Goal: Transaction & Acquisition: Book appointment/travel/reservation

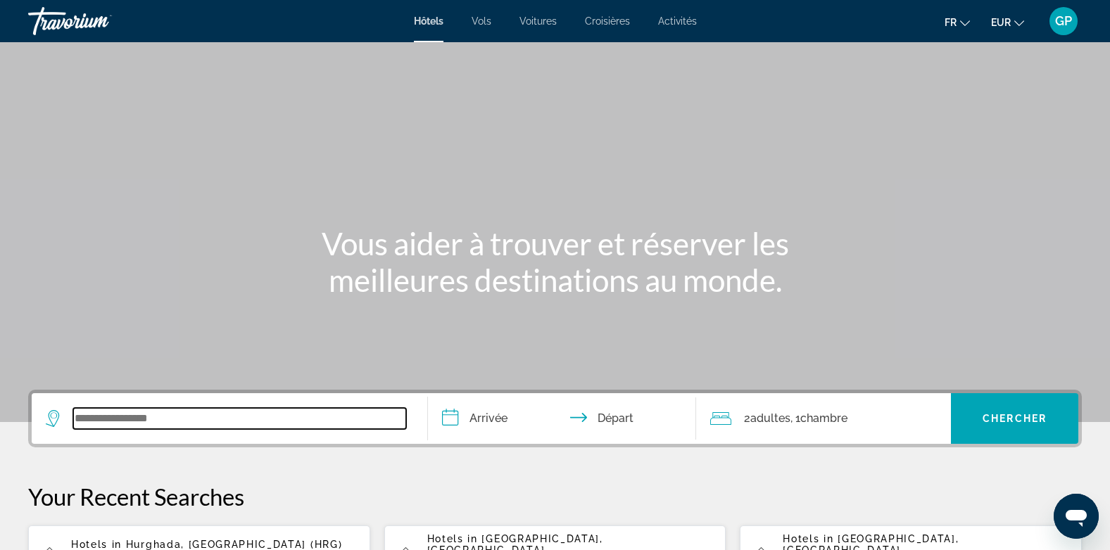
click at [84, 422] on input "Search widget" at bounding box center [239, 418] width 333 height 21
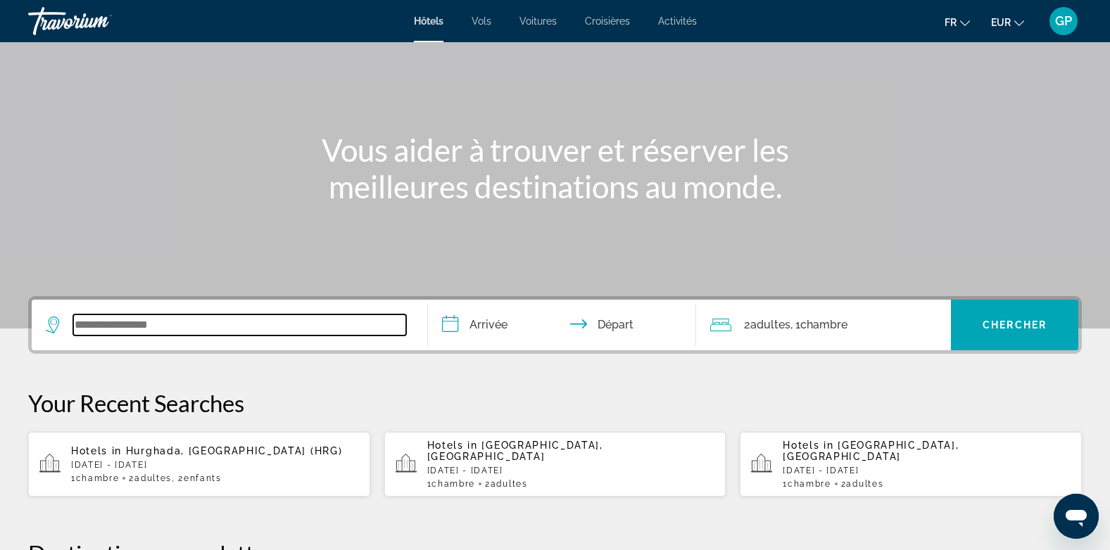
scroll to position [344, 0]
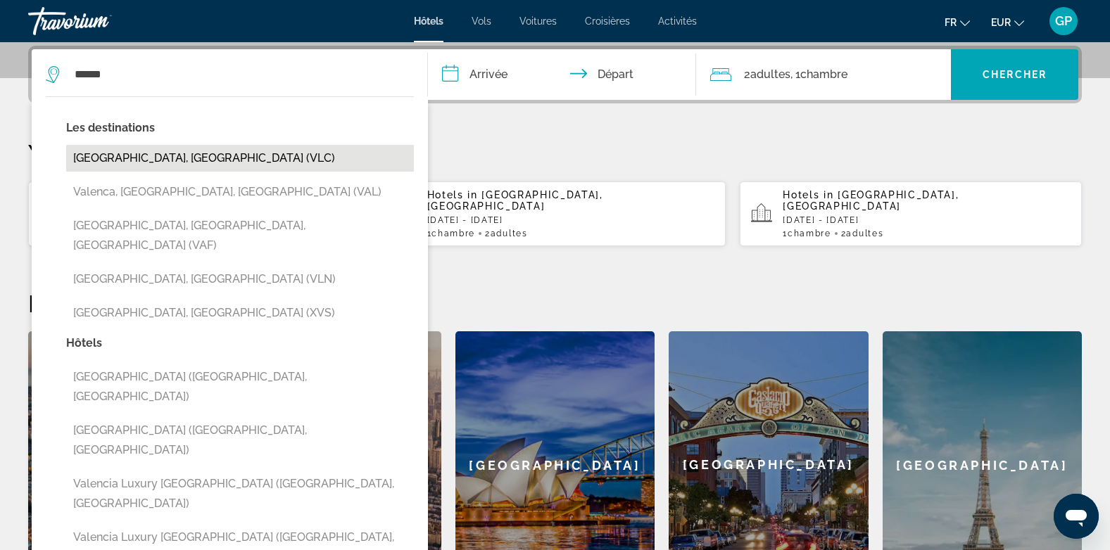
click at [178, 157] on button "[GEOGRAPHIC_DATA], [GEOGRAPHIC_DATA] (VLC)" at bounding box center [240, 158] width 348 height 27
type input "**********"
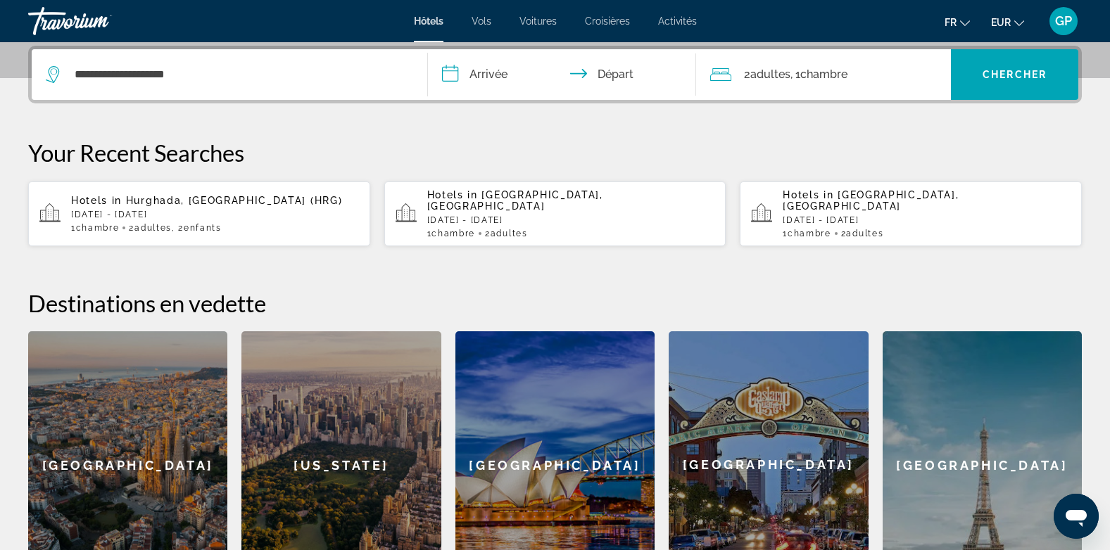
click at [495, 68] on input "**********" at bounding box center [565, 76] width 274 height 55
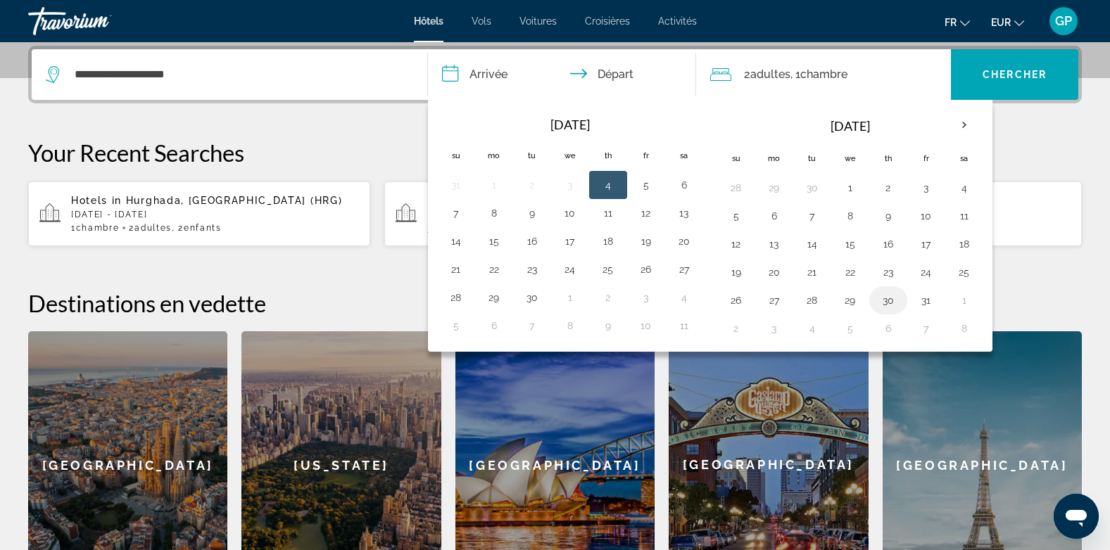
click at [887, 303] on button "30" at bounding box center [888, 301] width 23 height 20
click at [927, 301] on button "31" at bounding box center [926, 301] width 23 height 20
type input "**********"
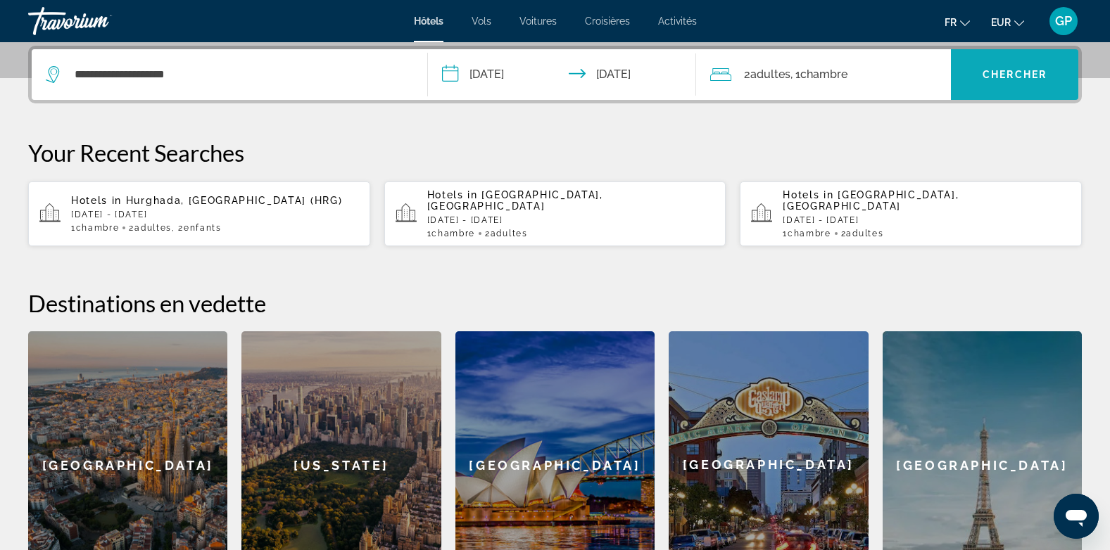
click at [1006, 77] on span "Chercher" at bounding box center [1014, 74] width 64 height 11
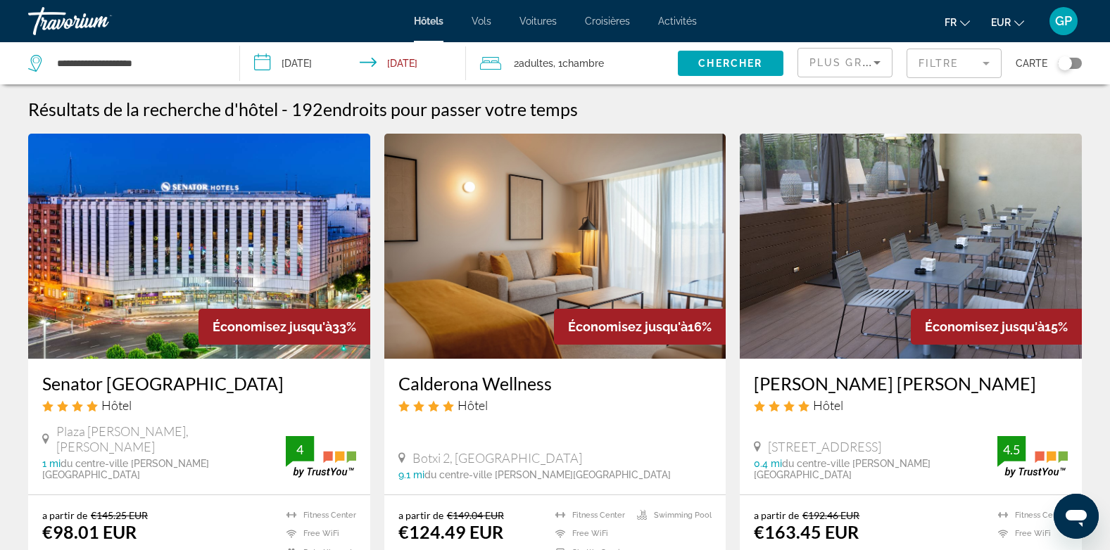
click at [1073, 65] on div "Toggle map" at bounding box center [1070, 63] width 24 height 11
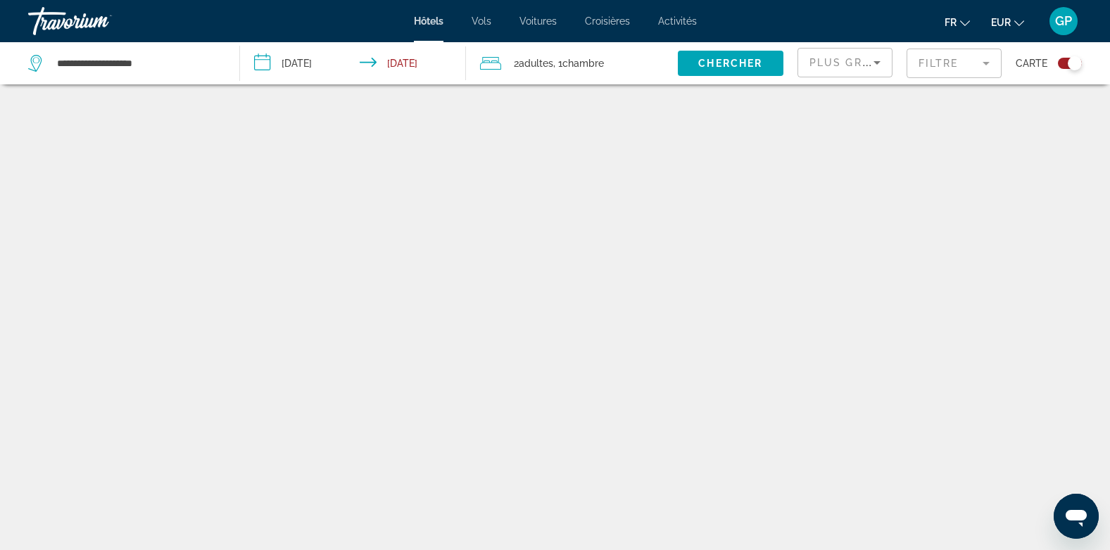
scroll to position [84, 0]
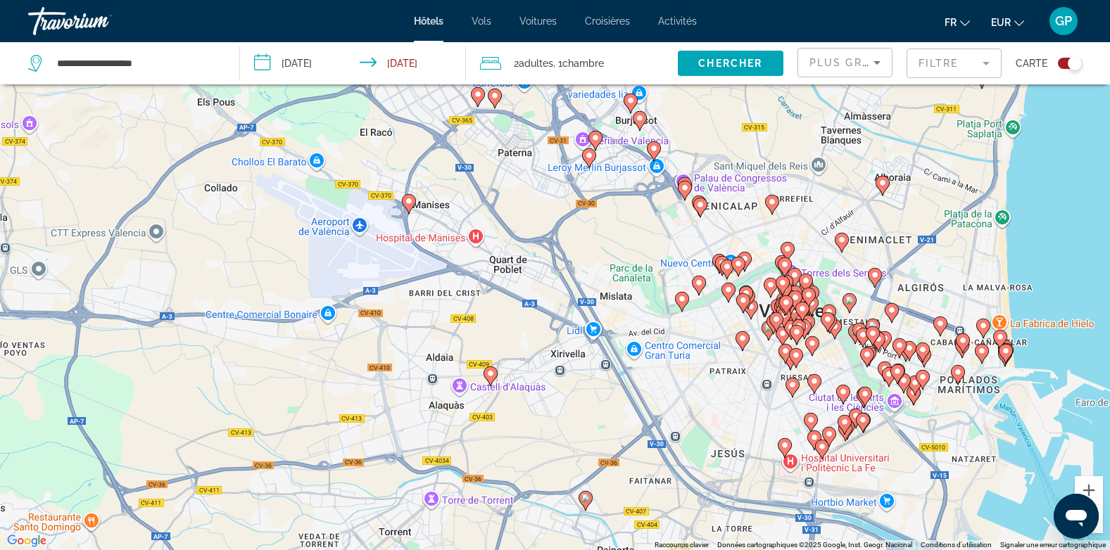
click at [407, 206] on icon "Main content" at bounding box center [408, 204] width 13 height 18
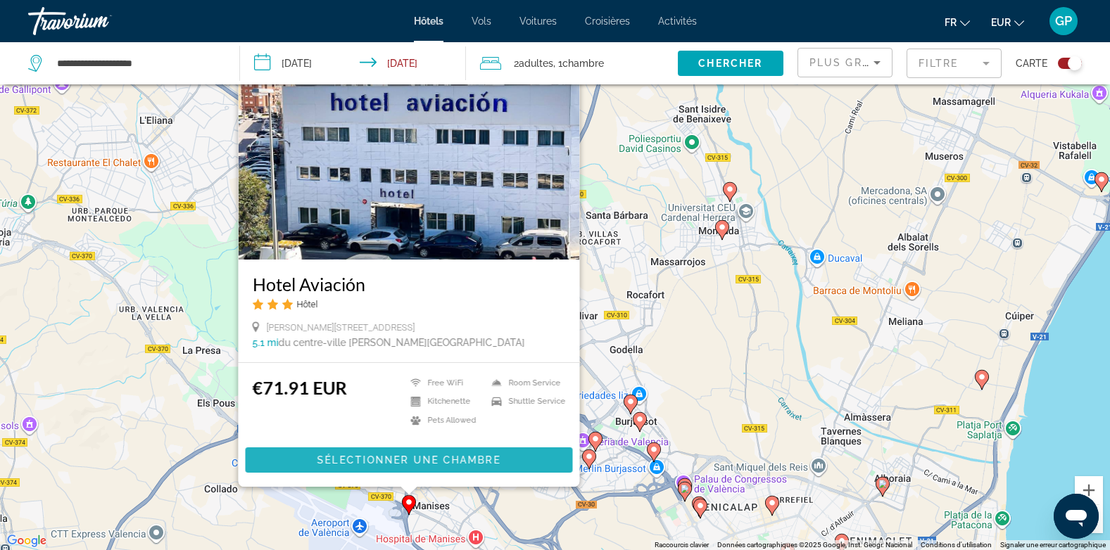
click at [397, 464] on span "Sélectionner une chambre" at bounding box center [408, 460] width 183 height 11
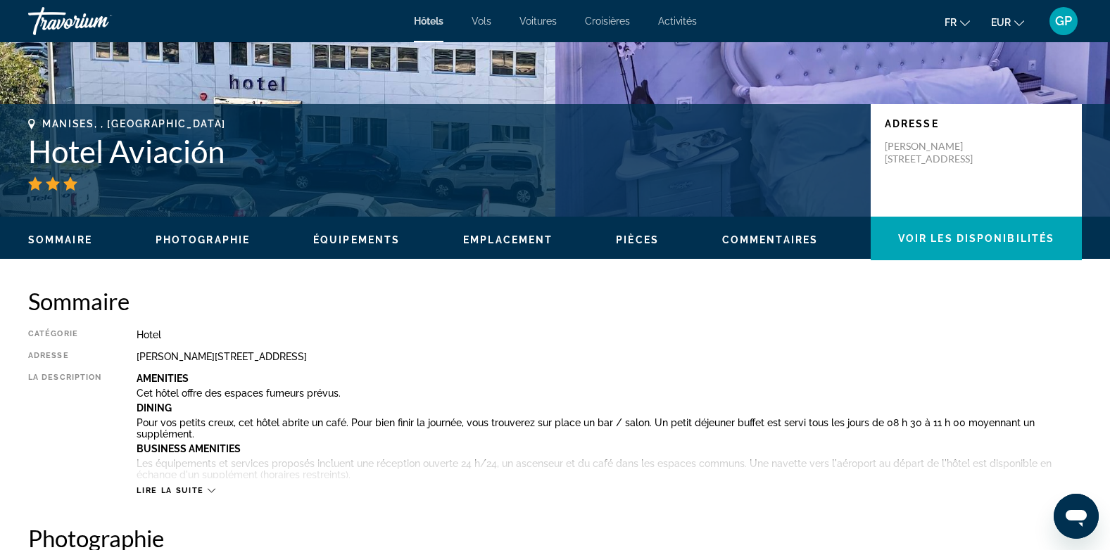
scroll to position [282, 0]
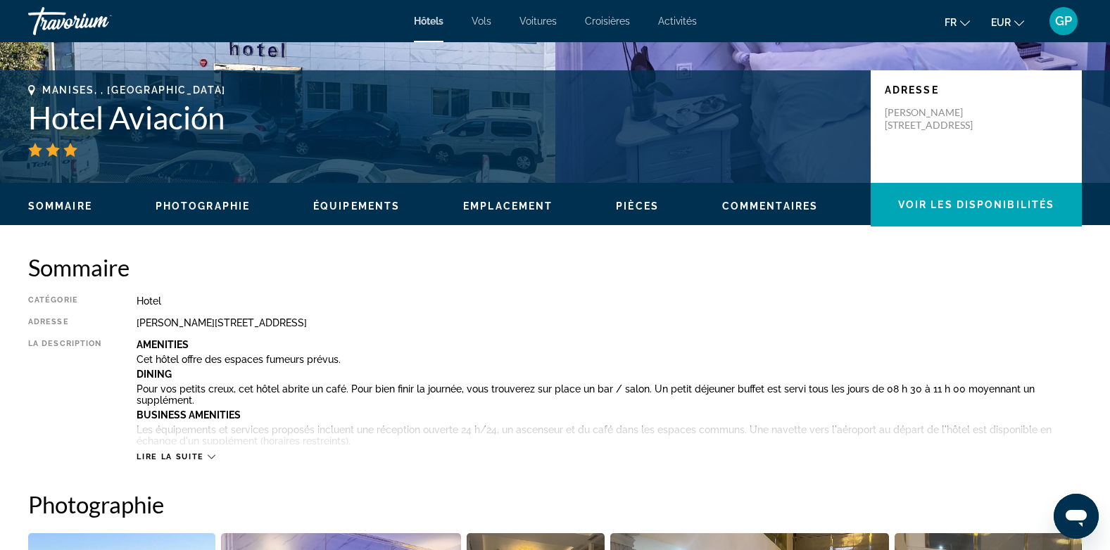
click at [192, 460] on span "Lire la suite" at bounding box center [170, 457] width 67 height 9
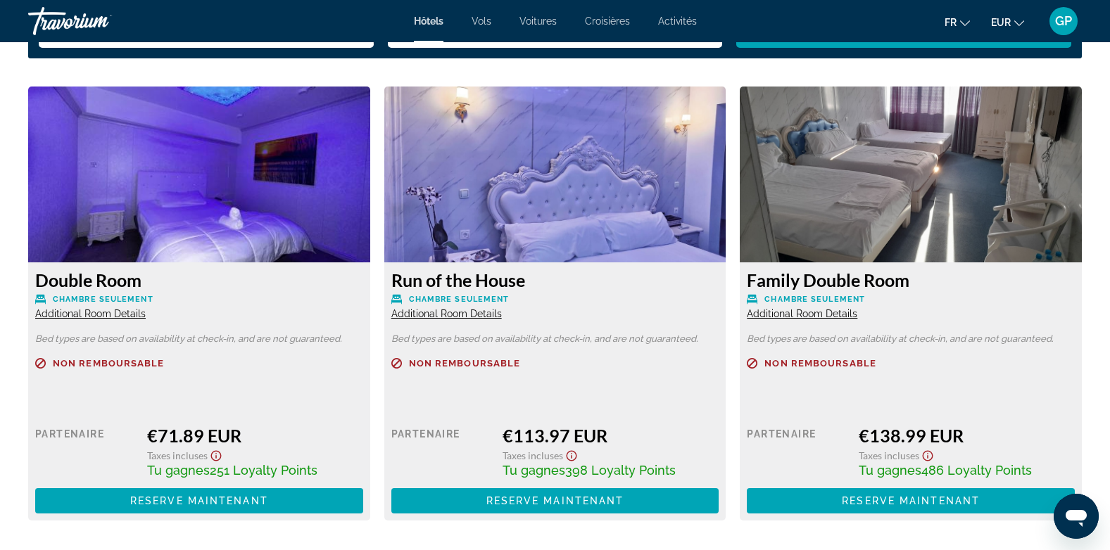
scroll to position [2218, 0]
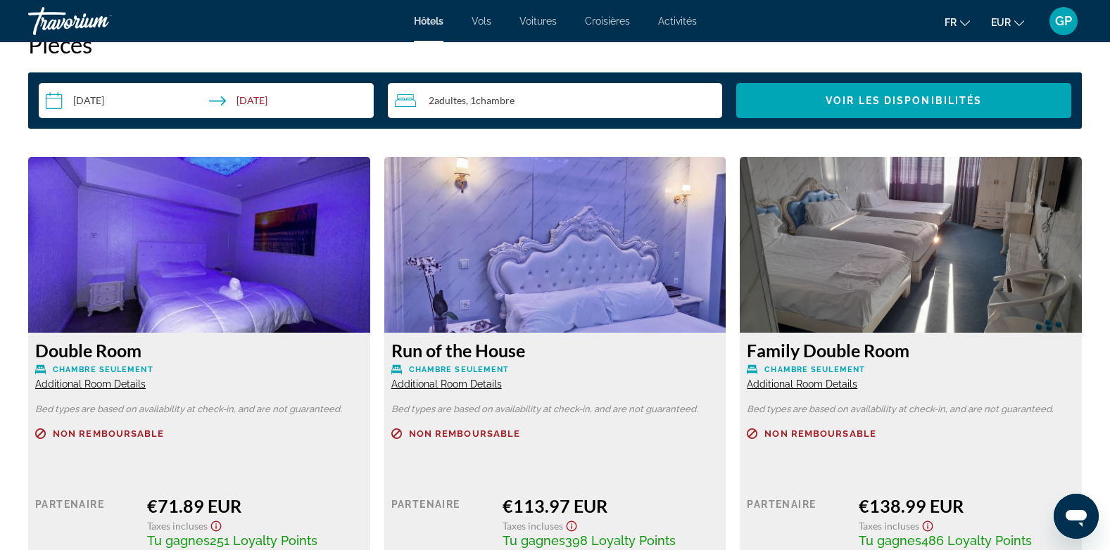
click at [104, 379] on span "Additional Room Details" at bounding box center [90, 384] width 110 height 11
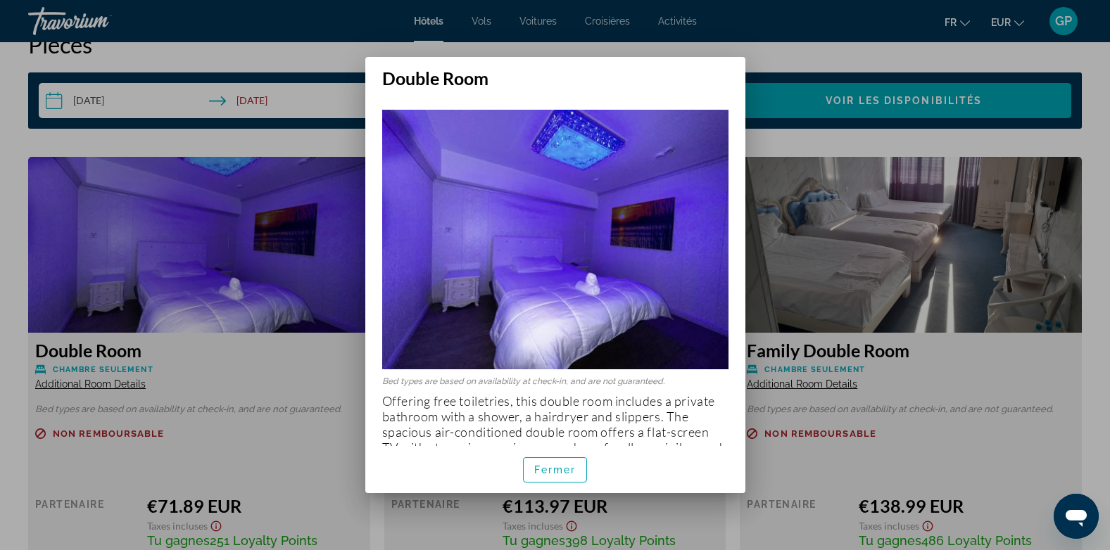
scroll to position [0, 0]
click at [550, 476] on span "button" at bounding box center [555, 470] width 63 height 34
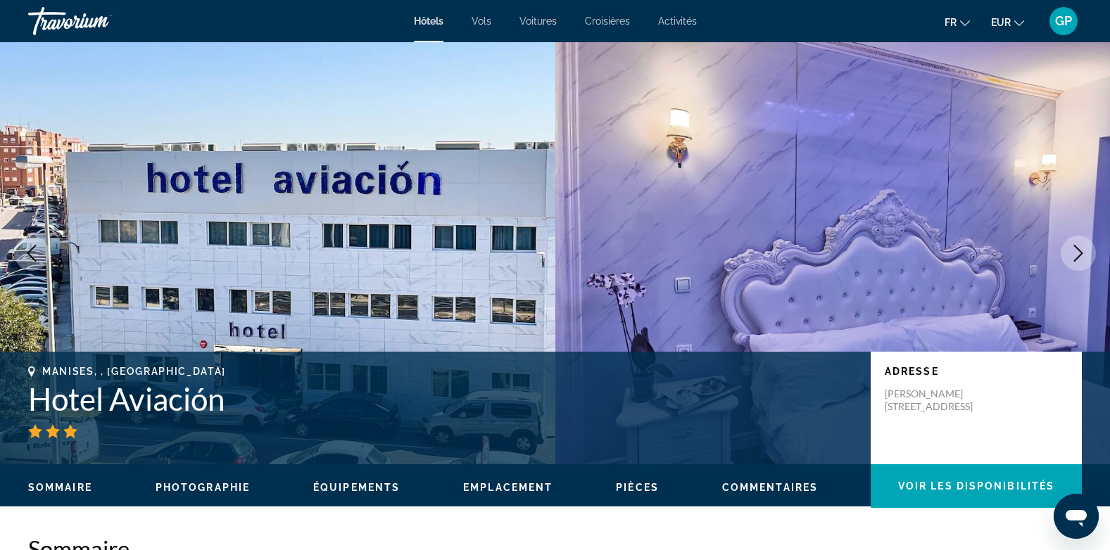
scroll to position [2218, 0]
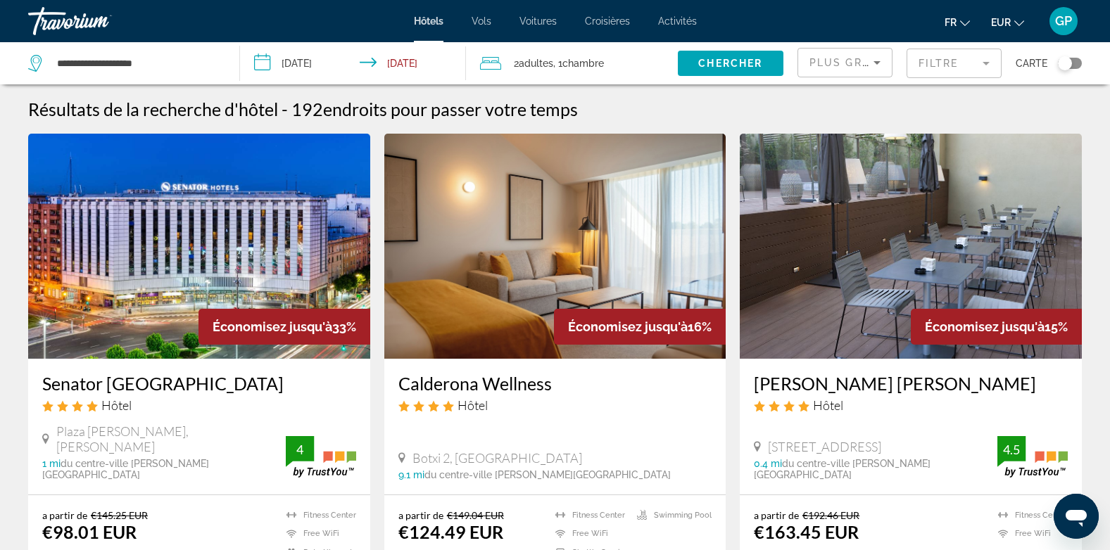
click at [1072, 64] on div "Toggle map" at bounding box center [1070, 63] width 24 height 11
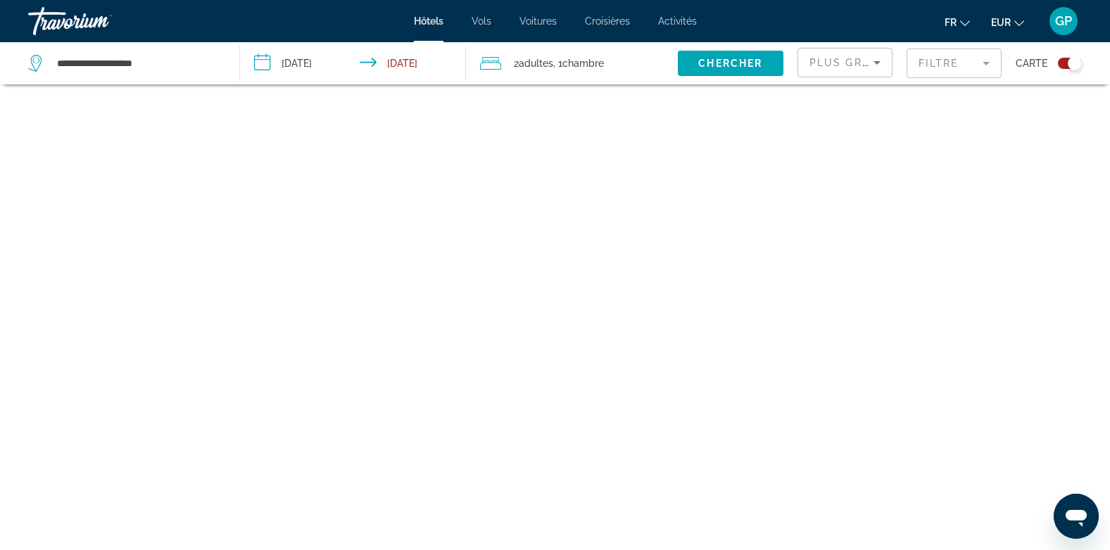
scroll to position [84, 0]
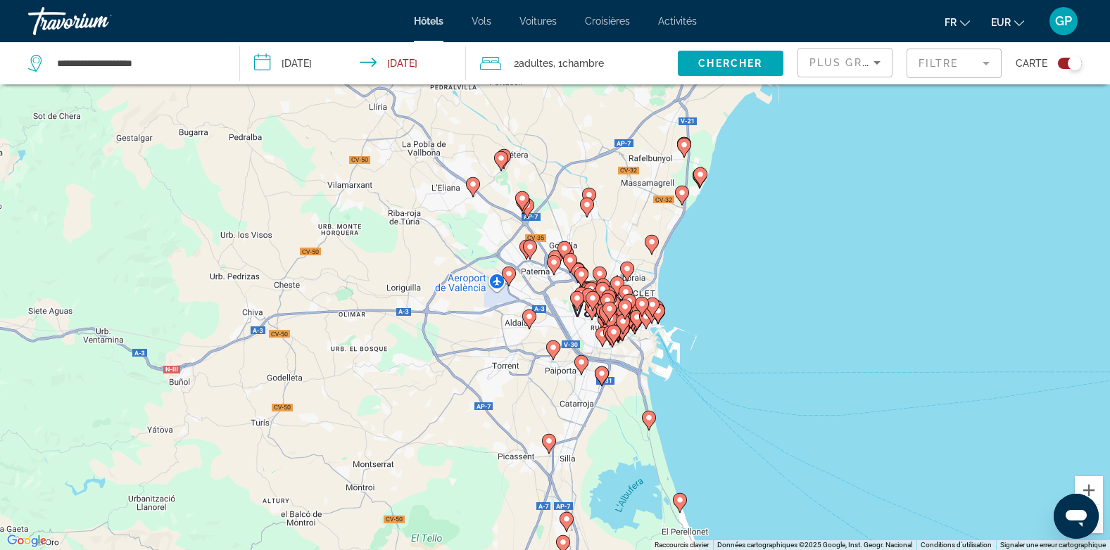
drag, startPoint x: 489, startPoint y: 213, endPoint x: 536, endPoint y: 365, distance: 159.0
click at [536, 365] on div "Pour activer le glissement avec le clavier, appuyez sur Alt+Entrée. Une fois ce…" at bounding box center [555, 275] width 1110 height 550
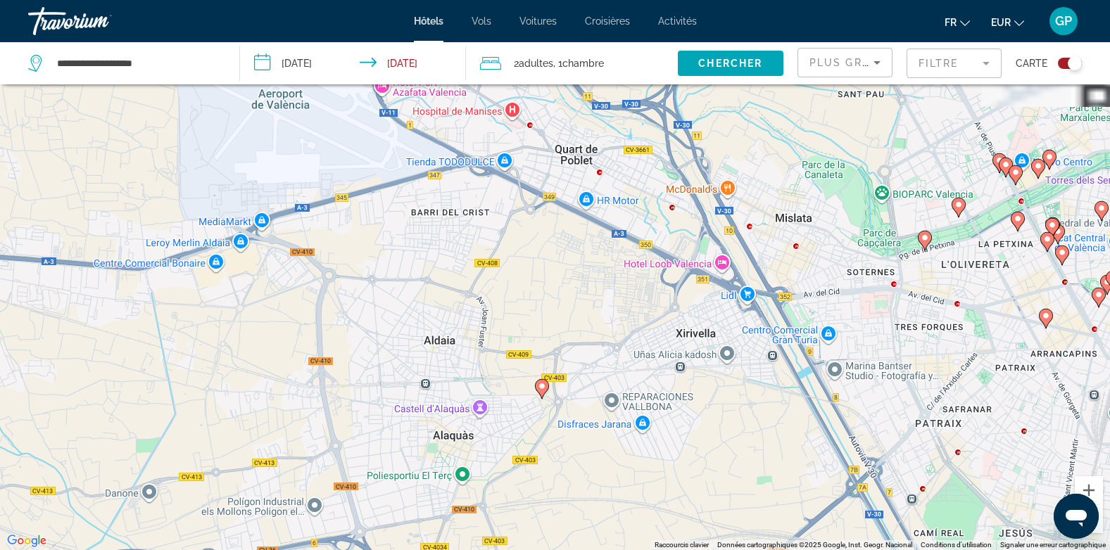
drag, startPoint x: 524, startPoint y: 296, endPoint x: 574, endPoint y: 460, distance: 171.2
click at [574, 460] on div "Pour activer le glissement avec le clavier, appuyez sur Alt+Entrée. Une fois ce…" at bounding box center [555, 275] width 1110 height 550
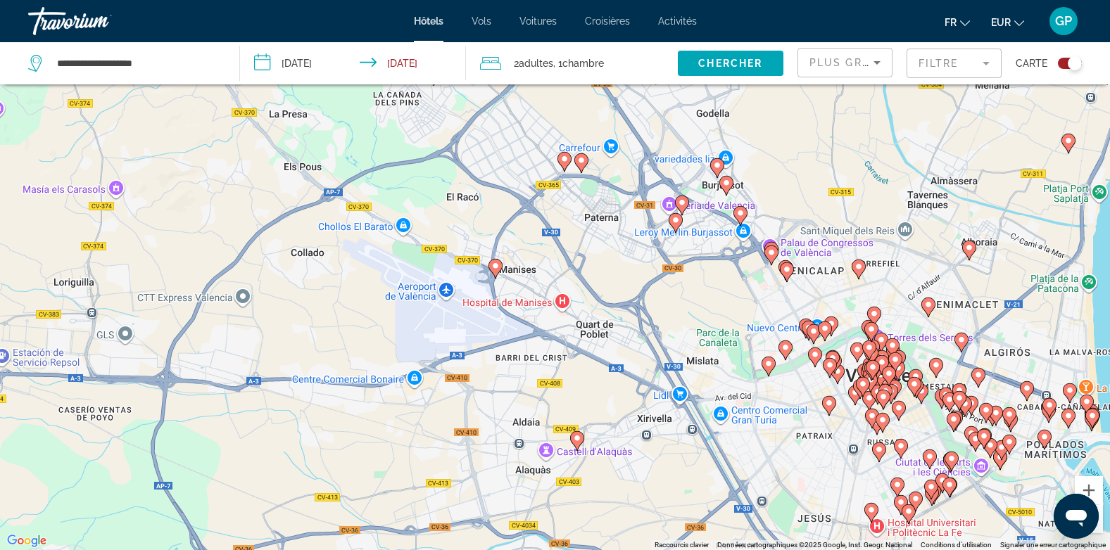
drag, startPoint x: 578, startPoint y: 335, endPoint x: 590, endPoint y: 379, distance: 45.4
click at [590, 379] on div "Pour activer le glissement avec le clavier, appuyez sur Alt+Entrée. Une fois ce…" at bounding box center [555, 275] width 1110 height 550
click at [565, 160] on image "Main content" at bounding box center [564, 159] width 8 height 8
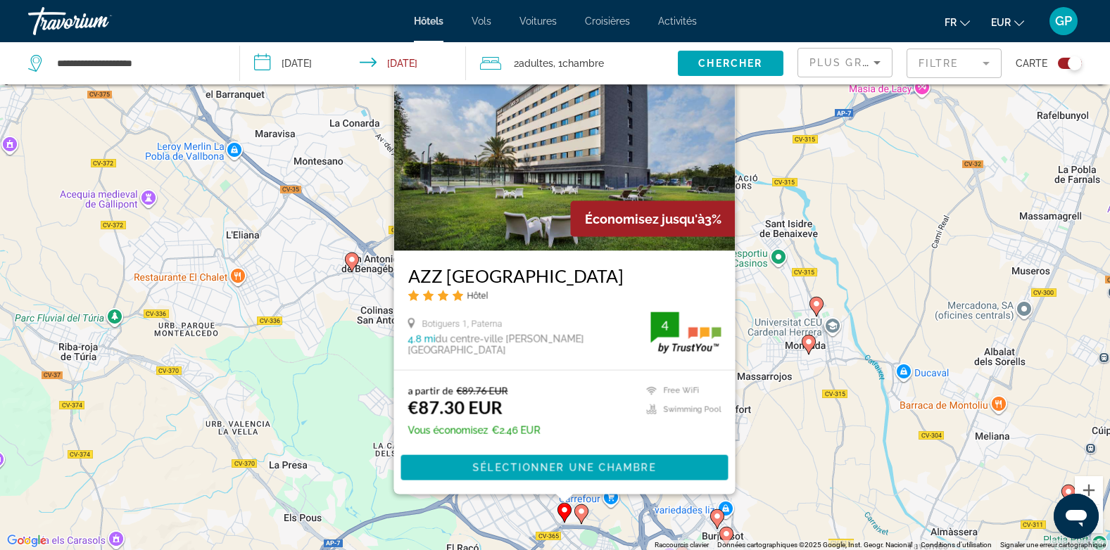
click at [579, 513] on image "Main content" at bounding box center [581, 511] width 8 height 8
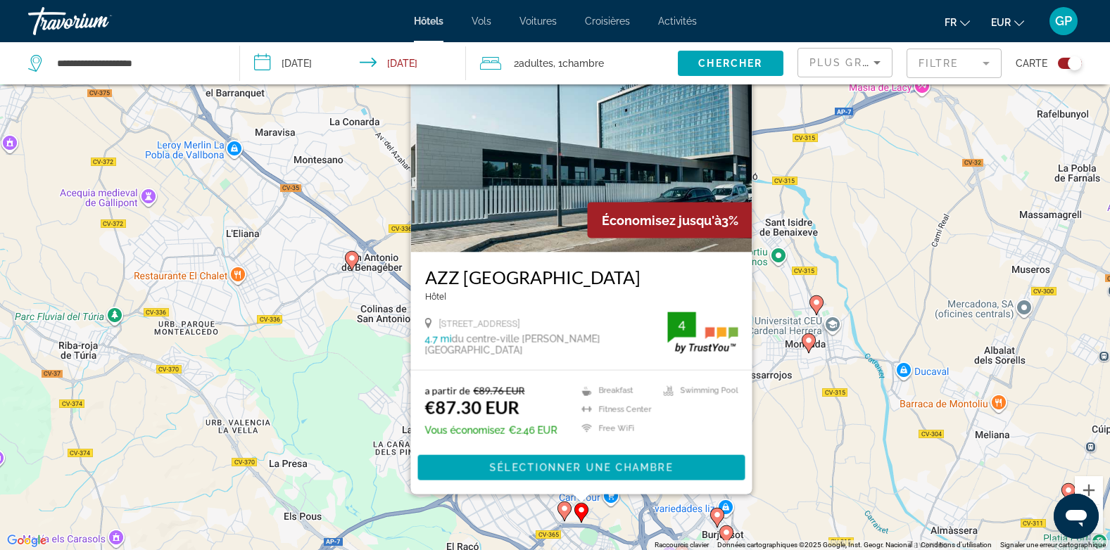
click at [565, 511] on image "Main content" at bounding box center [564, 509] width 8 height 8
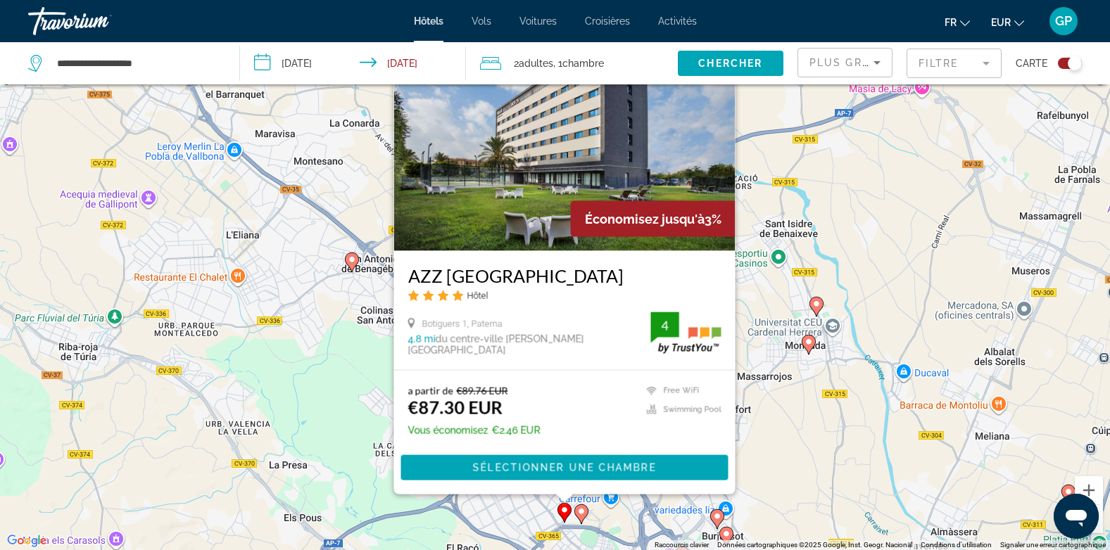
click at [580, 512] on image "Main content" at bounding box center [581, 511] width 8 height 8
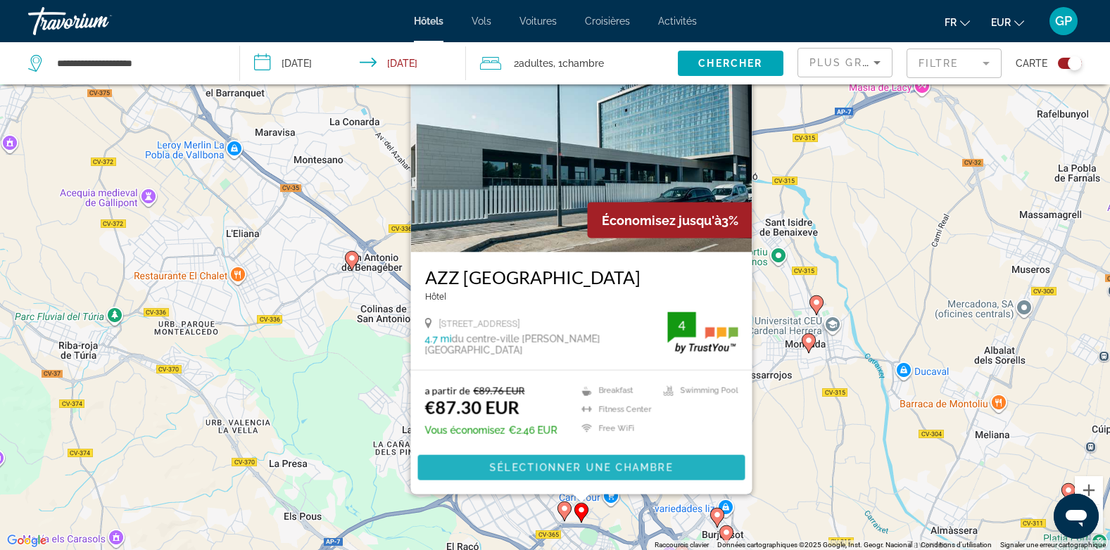
click at [574, 466] on span "Sélectionner une chambre" at bounding box center [580, 467] width 183 height 11
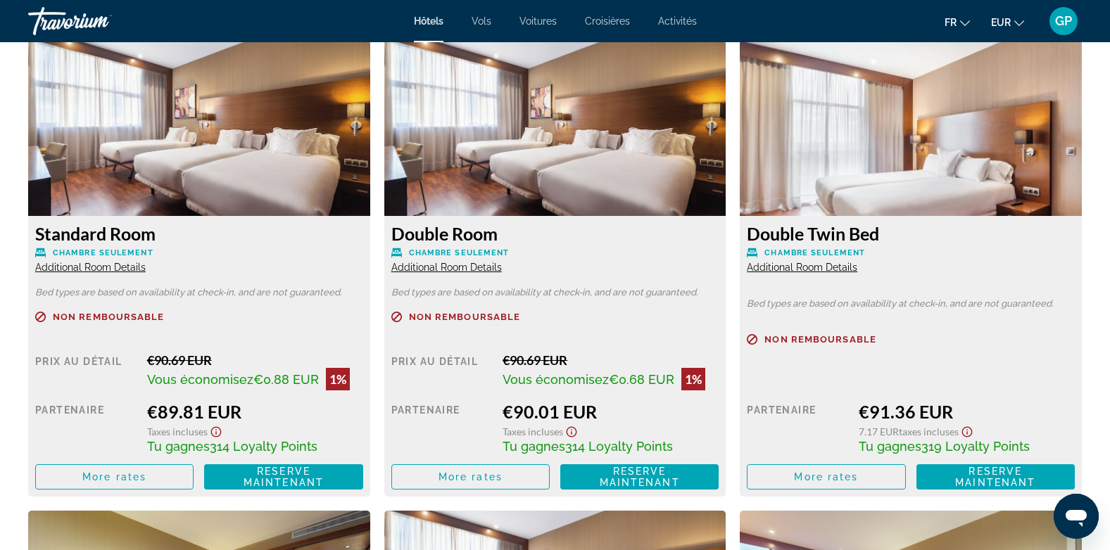
scroll to position [1971, 0]
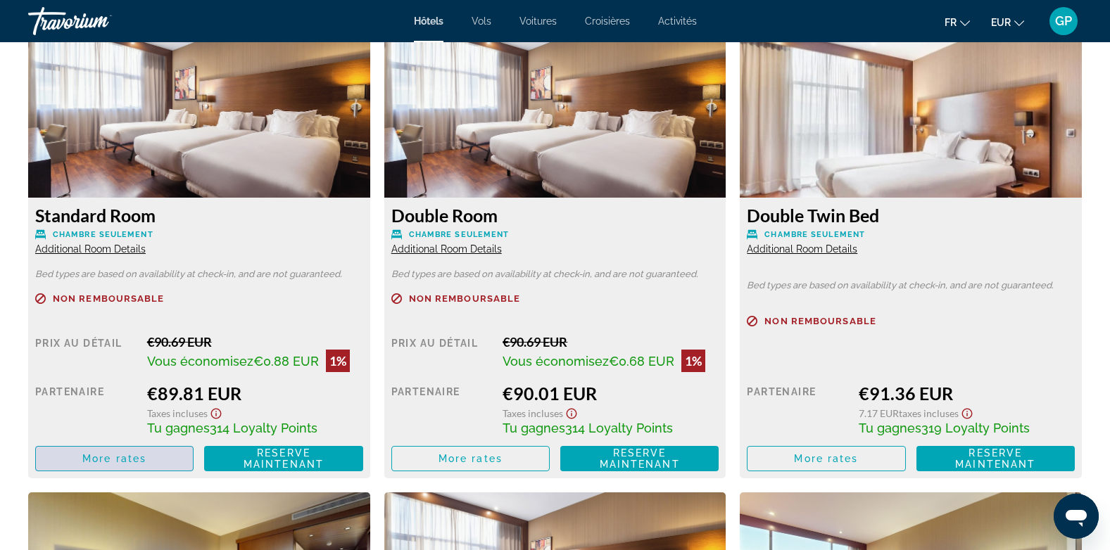
click at [101, 460] on span "More rates" at bounding box center [114, 458] width 64 height 11
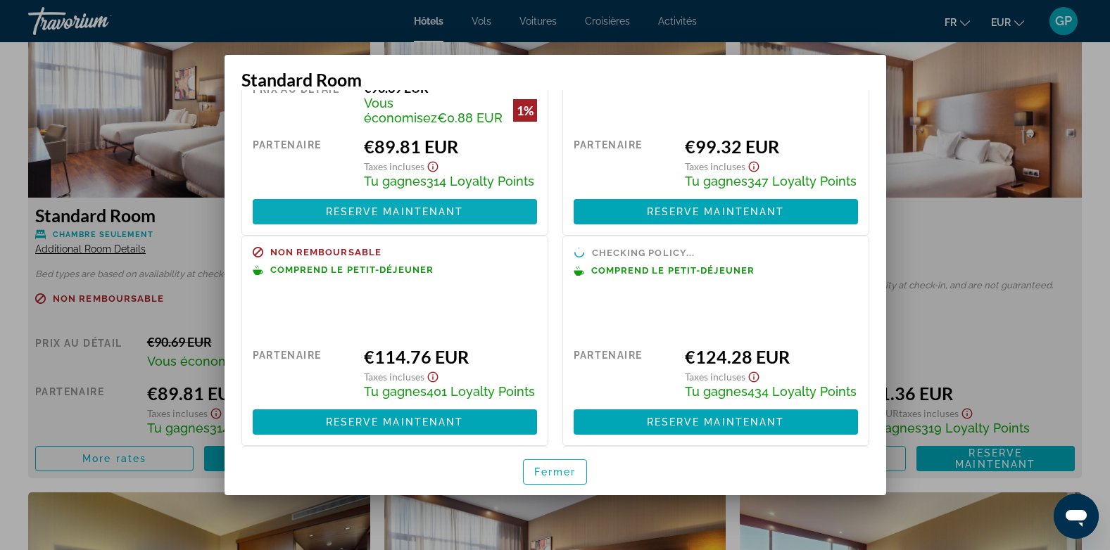
scroll to position [141, 0]
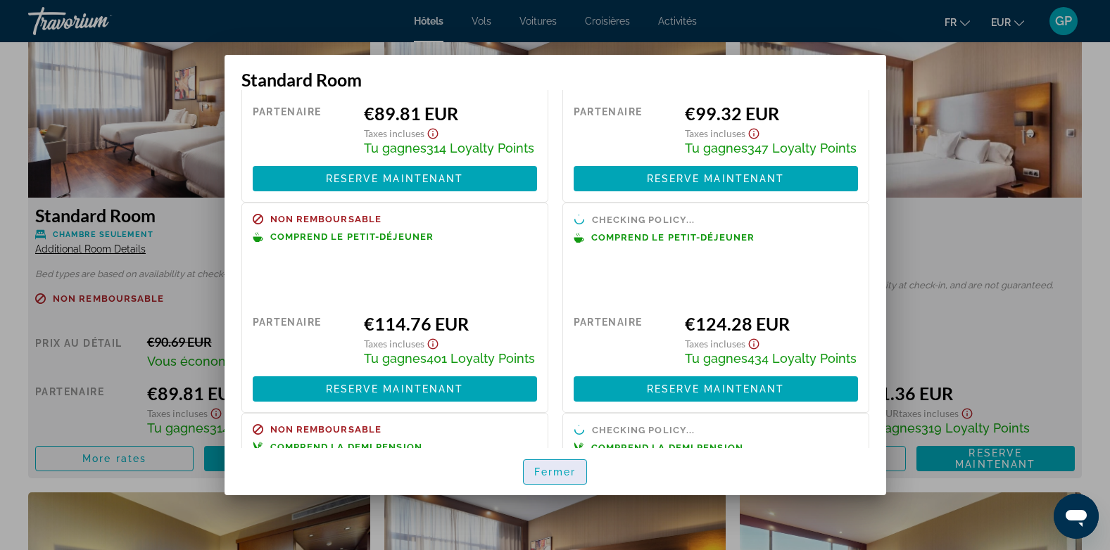
click at [557, 481] on span "button" at bounding box center [555, 472] width 63 height 34
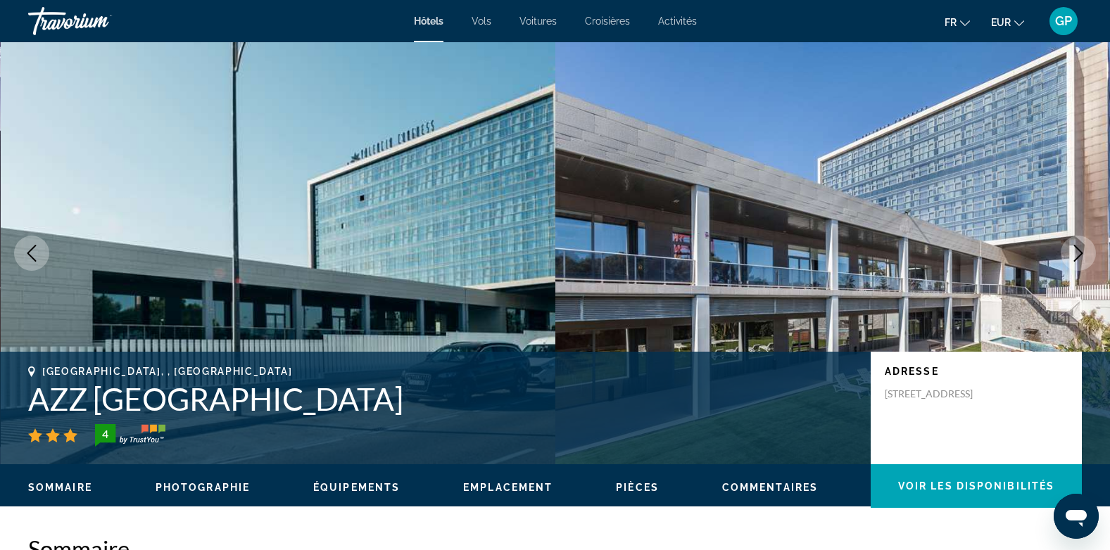
scroll to position [1971, 0]
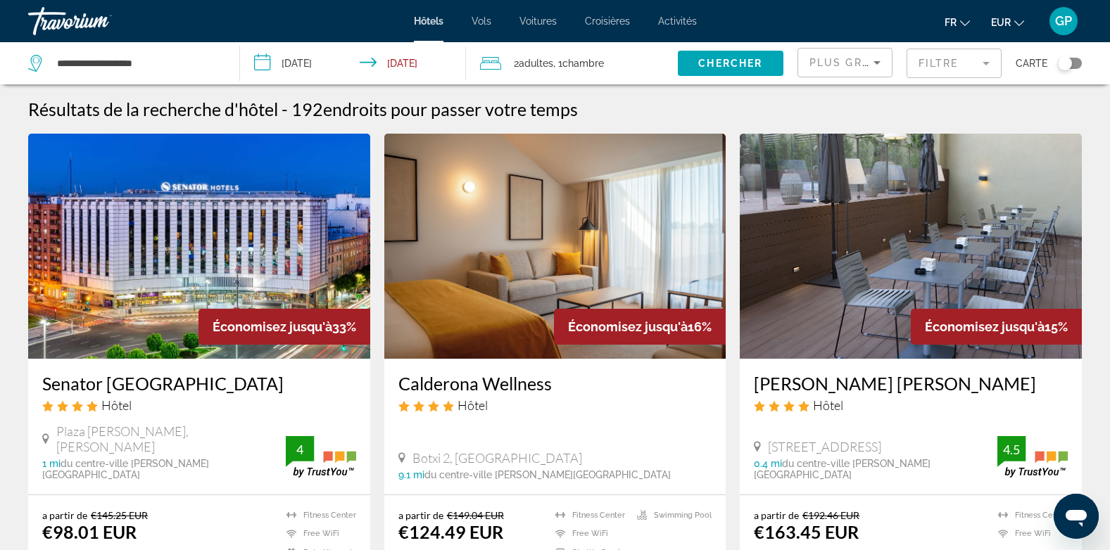
click at [1061, 19] on span "GP" at bounding box center [1063, 21] width 17 height 14
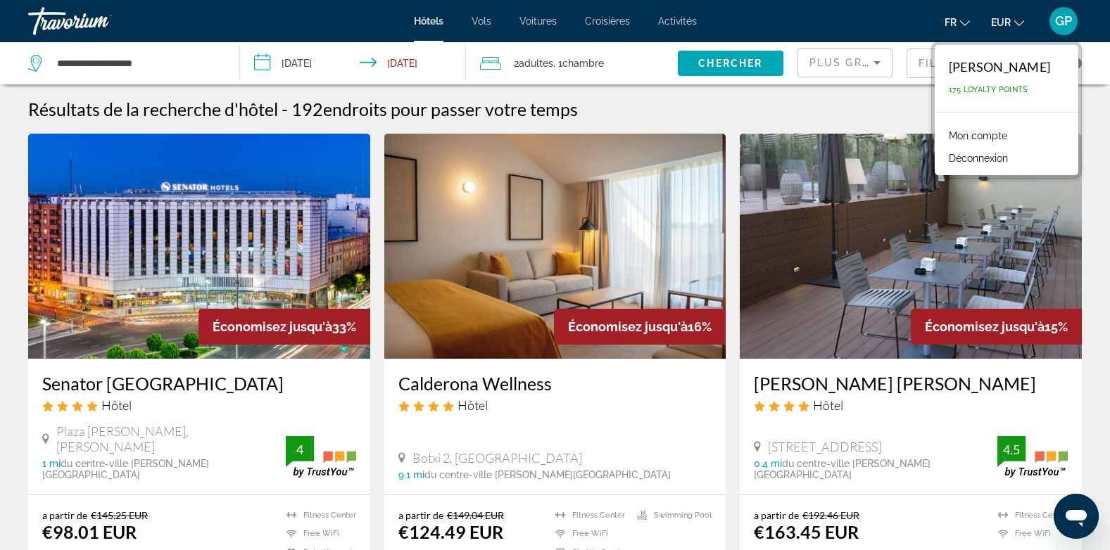
click at [833, 101] on div "Résultats de la recherche d'hôtel - 192 endroits pour passer votre temps" at bounding box center [555, 109] width 1054 height 21
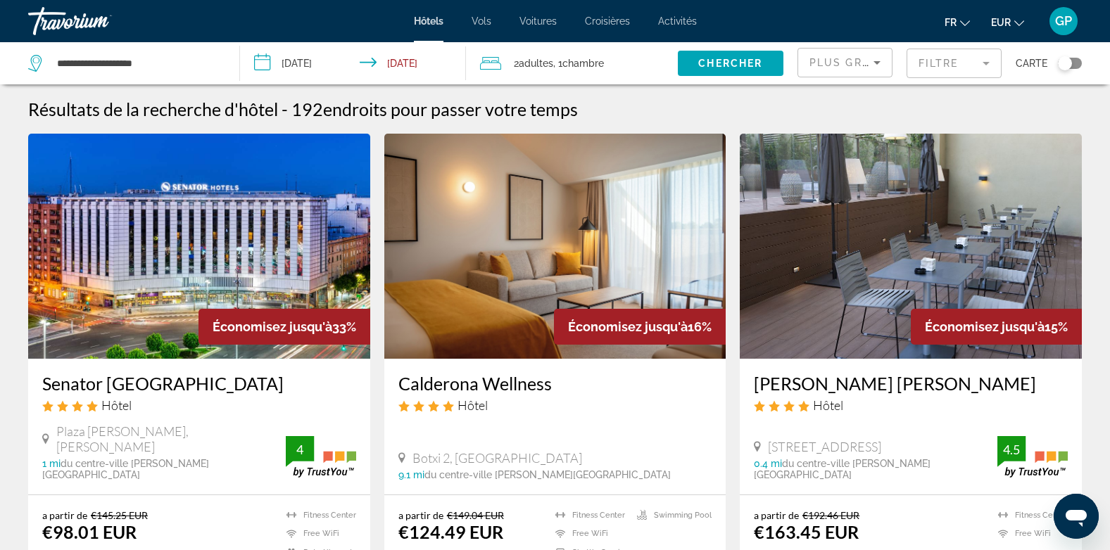
click at [1076, 63] on div "Toggle map" at bounding box center [1070, 63] width 24 height 11
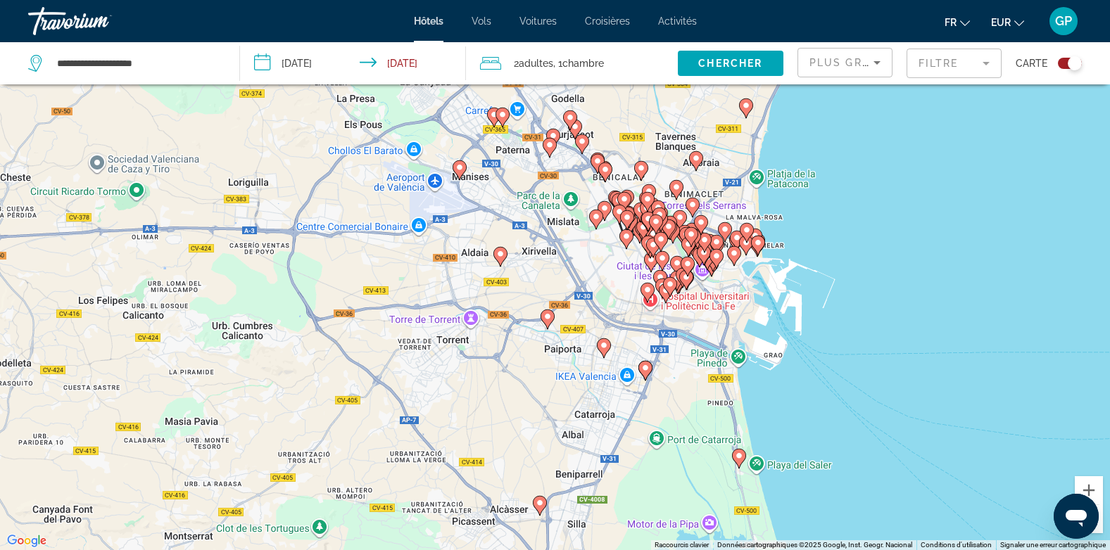
drag, startPoint x: 571, startPoint y: 219, endPoint x: 573, endPoint y: 420, distance: 201.3
click at [573, 420] on div "Pour activer le glissement avec le clavier, appuyez sur Alt+Entrée. Une fois ce…" at bounding box center [555, 275] width 1110 height 550
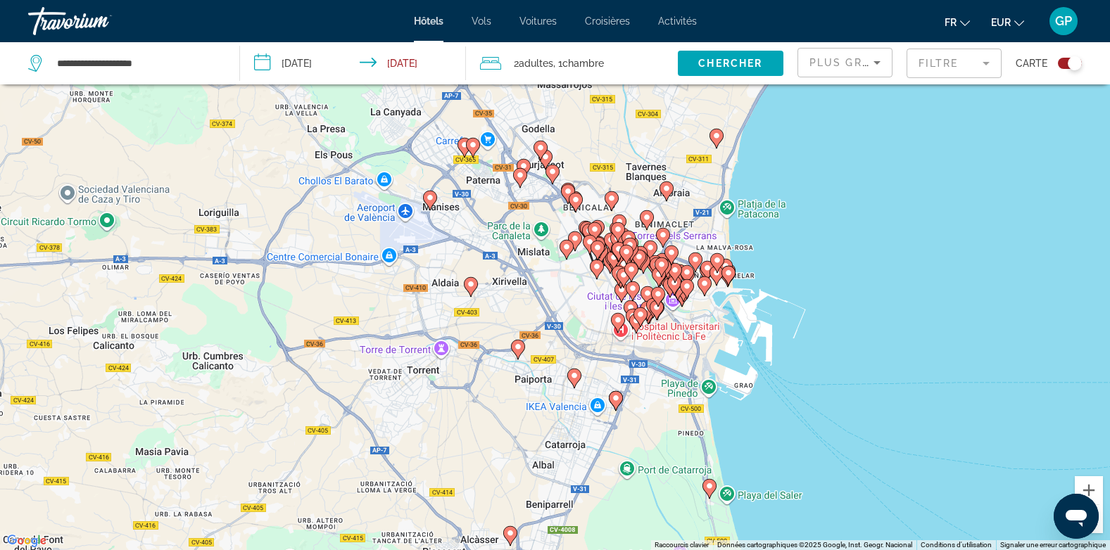
drag, startPoint x: 611, startPoint y: 287, endPoint x: 581, endPoint y: 319, distance: 43.8
click at [581, 319] on div "Pour activer le glissement avec le clavier, appuyez sur Alt+Entrée. Une fois ce…" at bounding box center [555, 275] width 1110 height 550
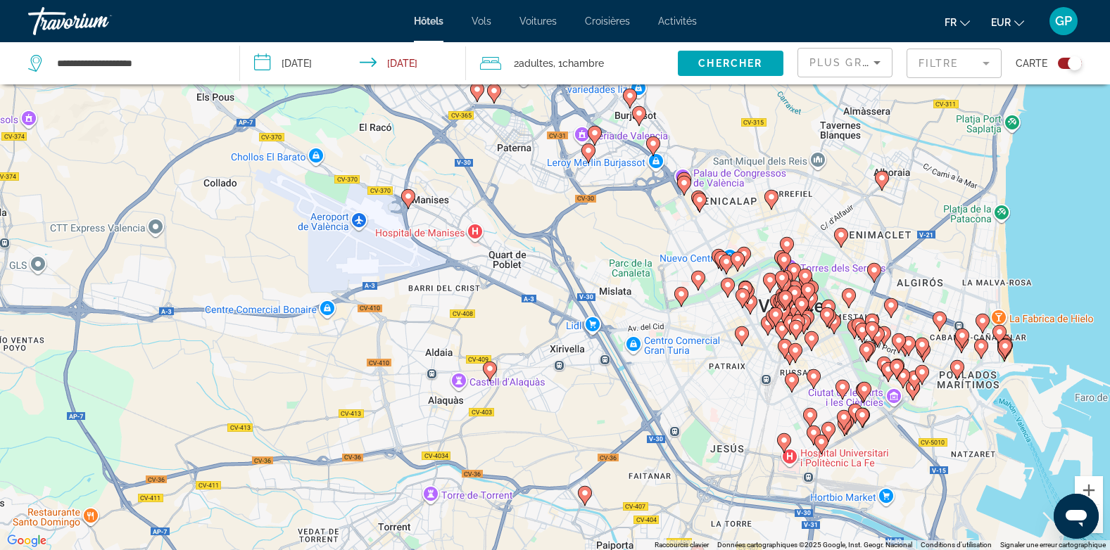
drag, startPoint x: 442, startPoint y: 203, endPoint x: 449, endPoint y: 293, distance: 91.1
click at [449, 293] on div "Pour activer le glissement avec le clavier, appuyez sur Alt+Entrée. Une fois ce…" at bounding box center [555, 275] width 1110 height 550
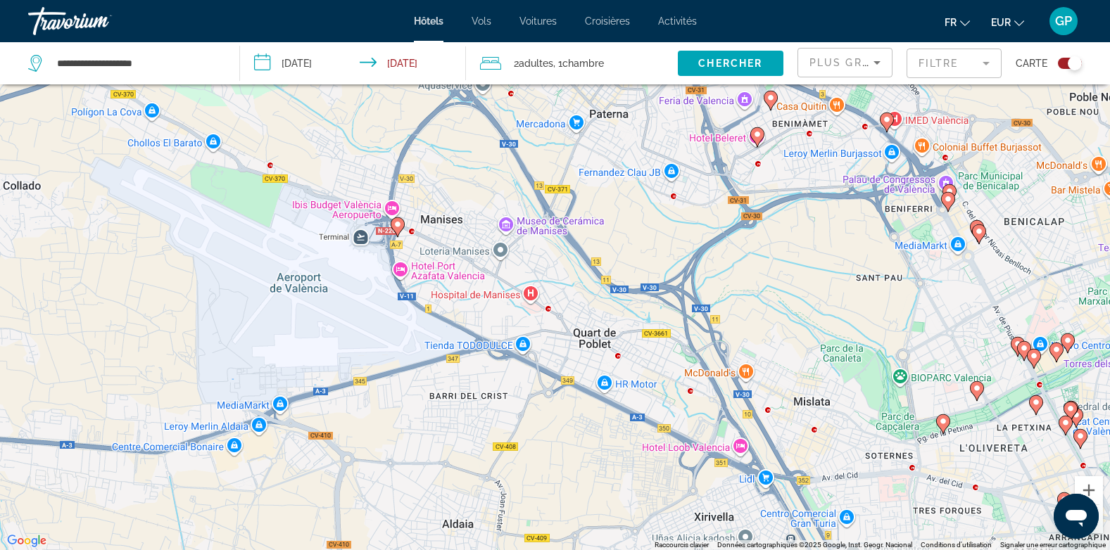
drag, startPoint x: 408, startPoint y: 220, endPoint x: 443, endPoint y: 348, distance: 132.6
click at [443, 348] on div "Pour activer le glissement avec le clavier, appuyez sur Alt+Entrée. Une fois ce…" at bounding box center [555, 275] width 1110 height 550
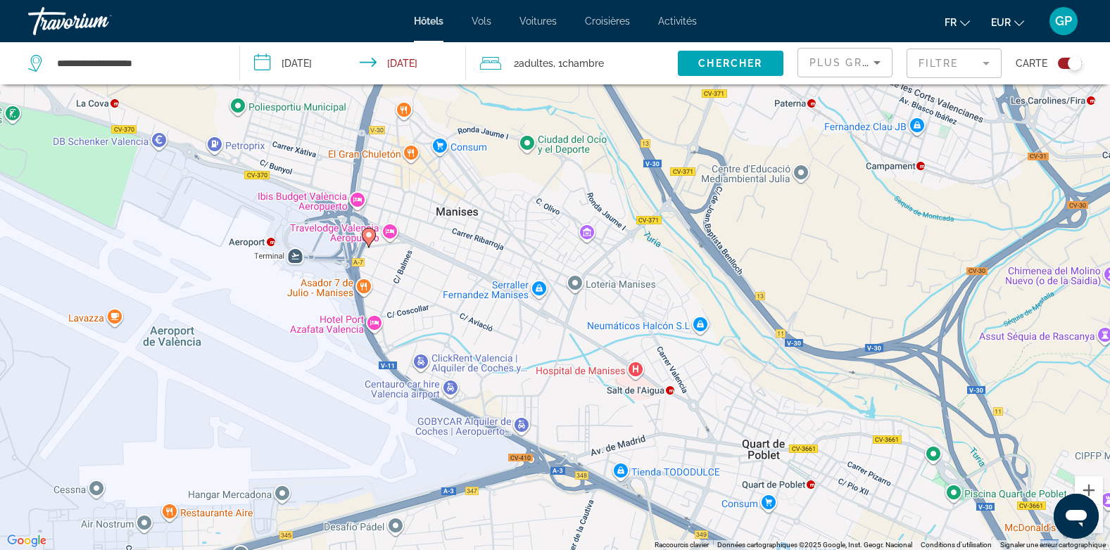
drag, startPoint x: 353, startPoint y: 286, endPoint x: 369, endPoint y: 352, distance: 68.1
click at [369, 352] on div "Pour activer le glissement avec le clavier, appuyez sur Alt+Entrée. Une fois ce…" at bounding box center [555, 275] width 1110 height 550
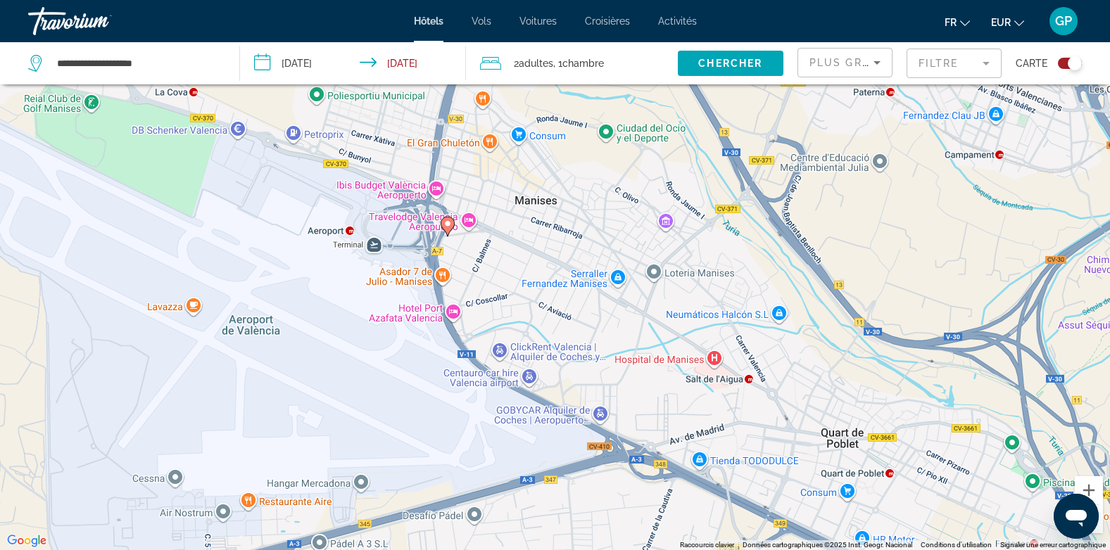
click at [450, 314] on div "Pour activer le glissement avec le clavier, appuyez sur Alt+Entrée. Une fois ce…" at bounding box center [555, 275] width 1110 height 550
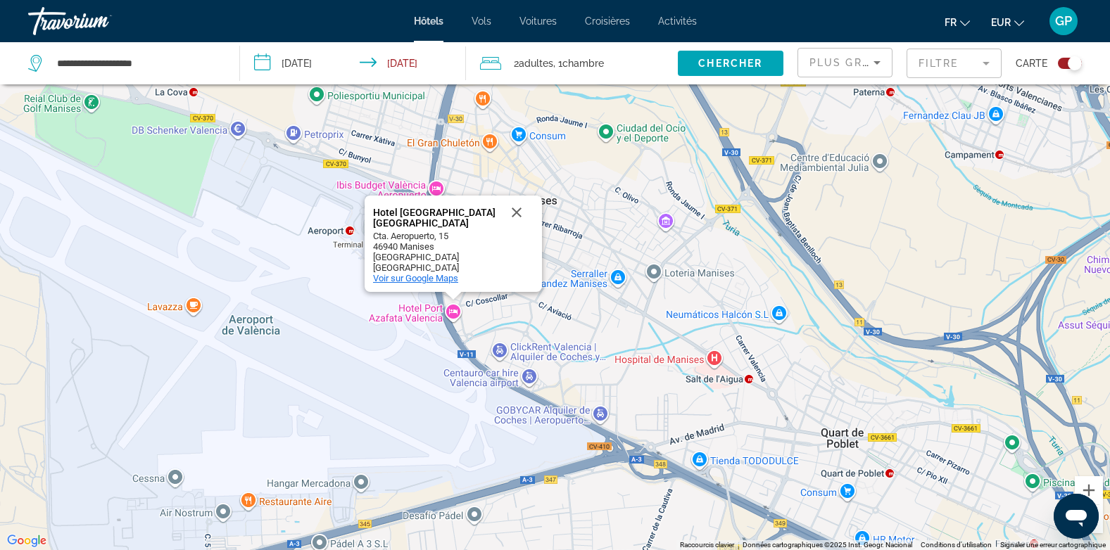
click at [426, 279] on span "Voir sur Google Maps" at bounding box center [415, 278] width 85 height 11
click at [517, 213] on button "Fermer" at bounding box center [517, 213] width 34 height 34
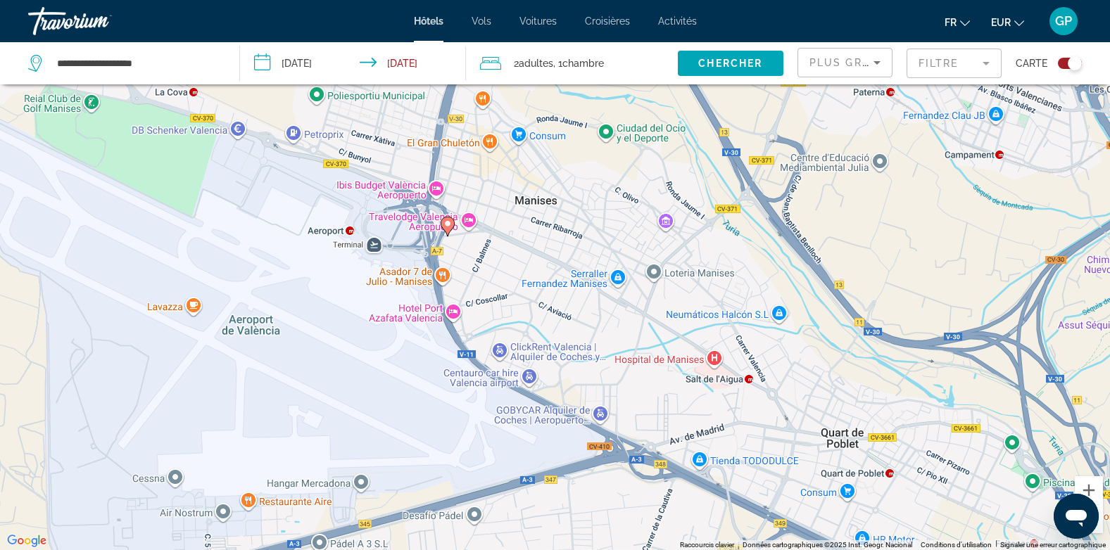
click at [448, 229] on icon "Main content" at bounding box center [447, 226] width 13 height 18
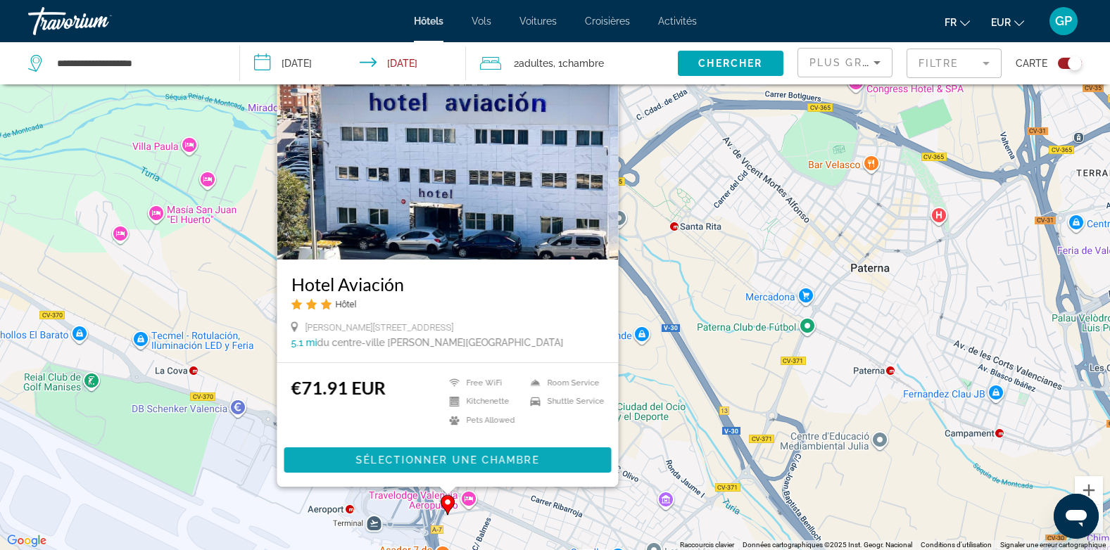
click at [424, 464] on span "Sélectionner une chambre" at bounding box center [446, 460] width 183 height 11
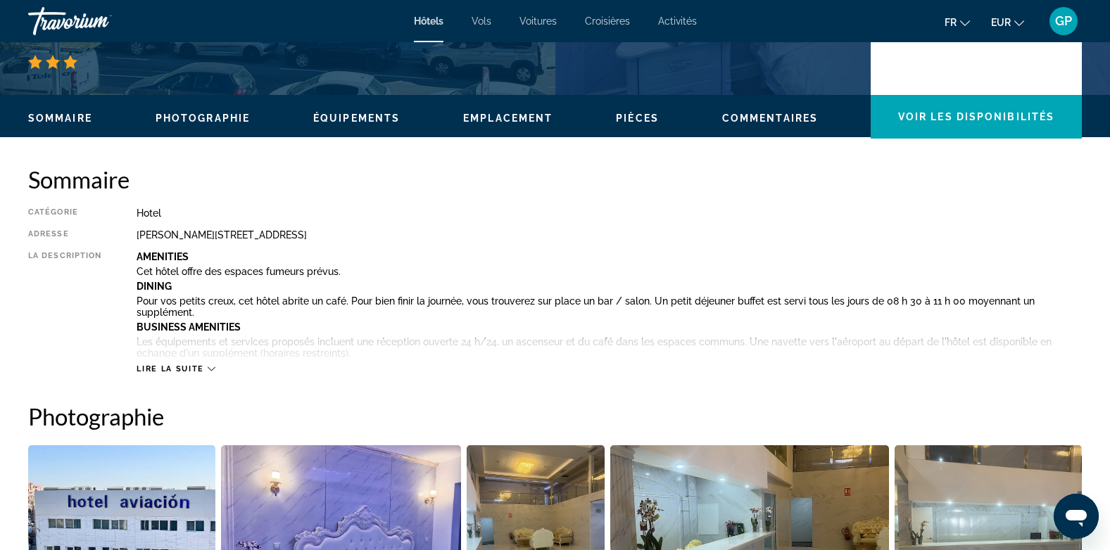
scroll to position [422, 0]
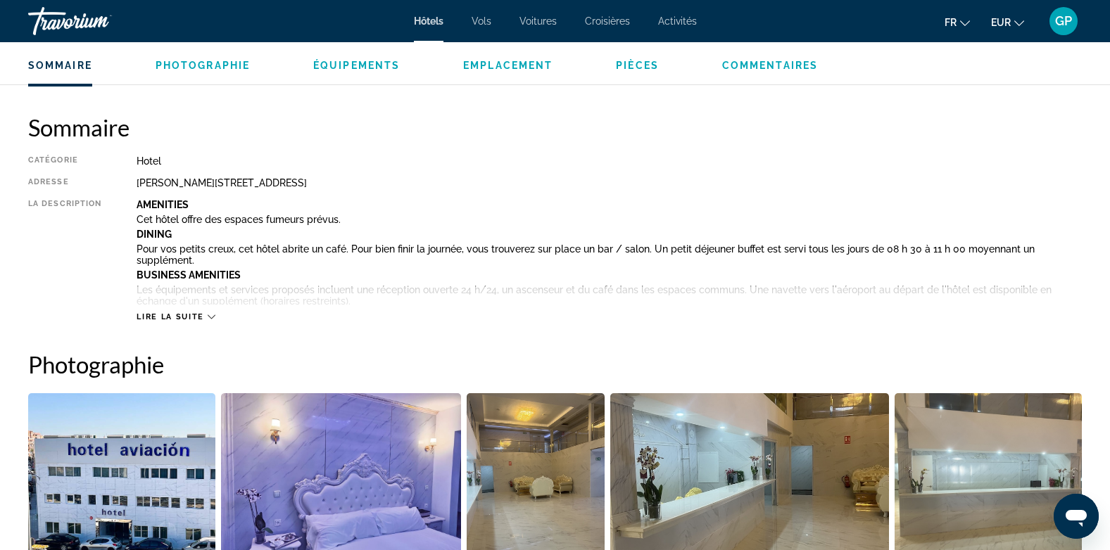
click at [208, 318] on icon "Main content" at bounding box center [212, 317] width 8 height 8
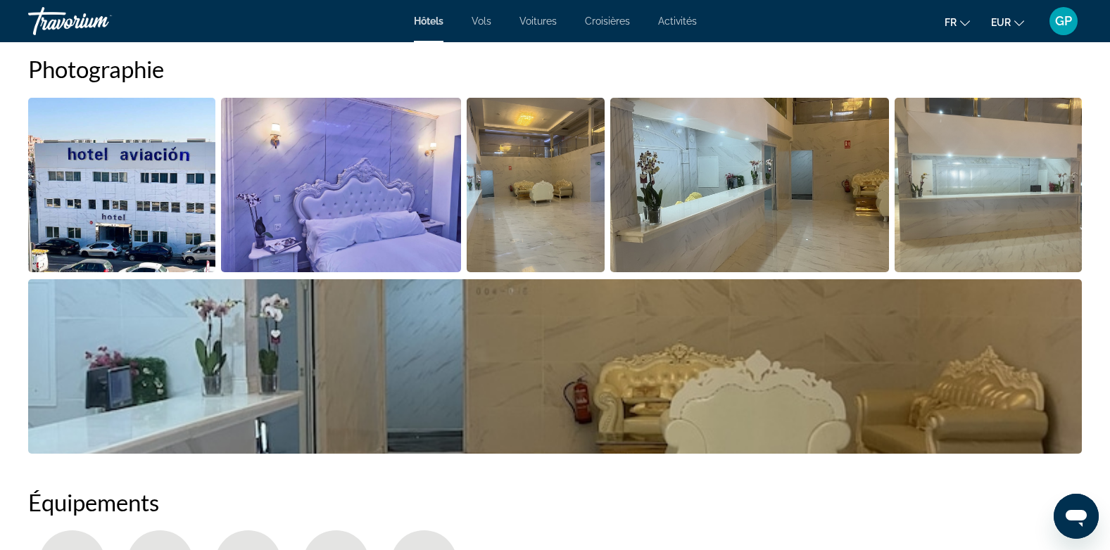
scroll to position [1092, 0]
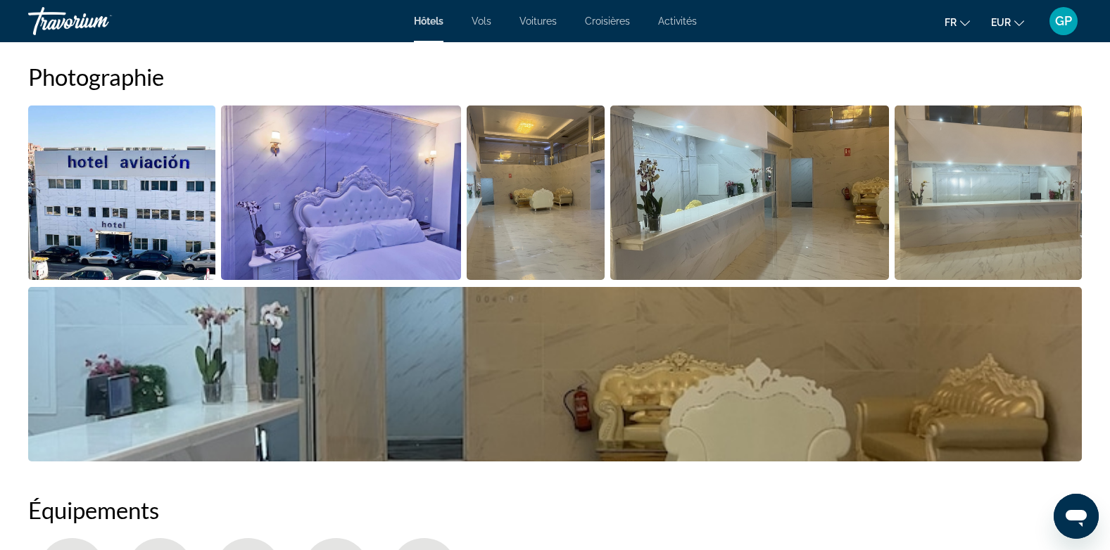
click at [321, 239] on img "Open full-screen image slider" at bounding box center [341, 193] width 240 height 175
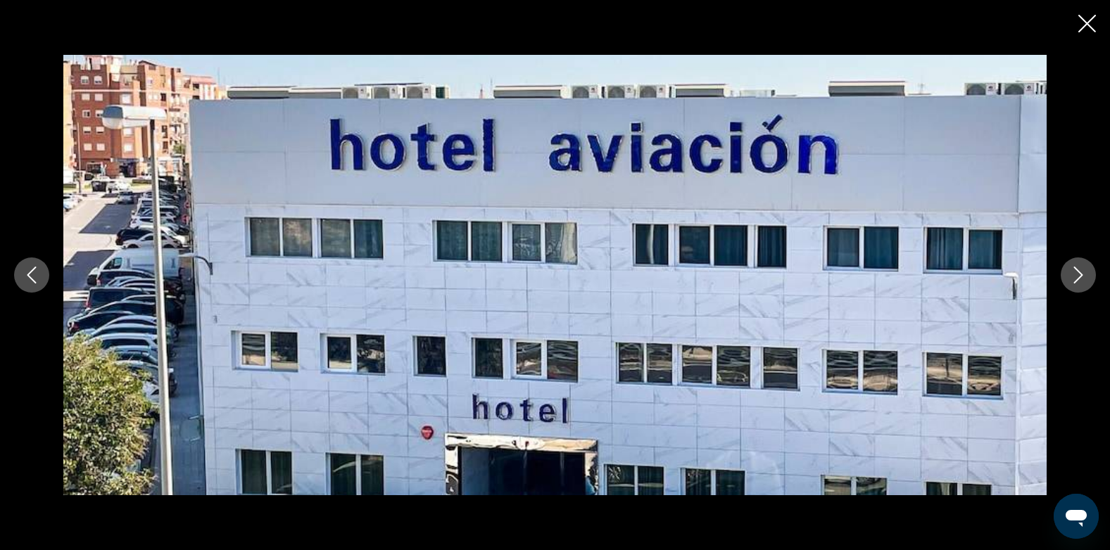
click at [1086, 273] on icon "Next image" at bounding box center [1078, 275] width 17 height 17
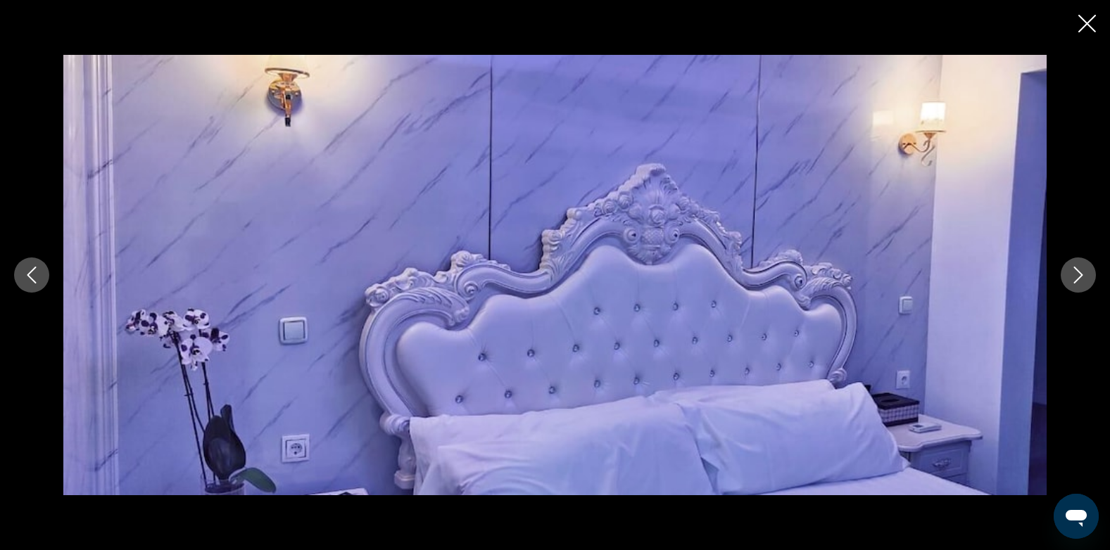
click at [1086, 273] on icon "Next image" at bounding box center [1078, 275] width 17 height 17
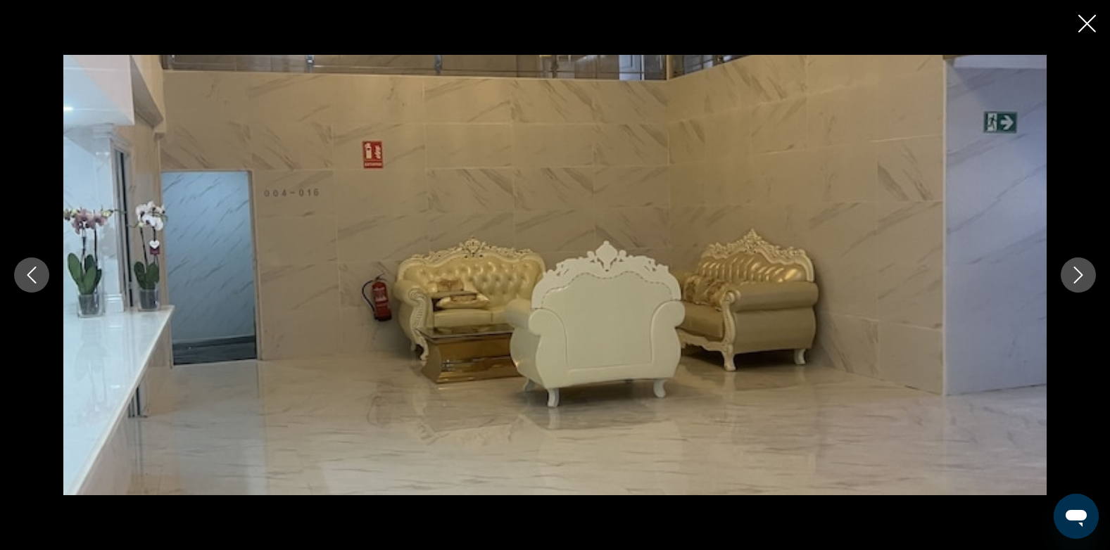
click at [1081, 273] on icon "Next image" at bounding box center [1078, 275] width 17 height 17
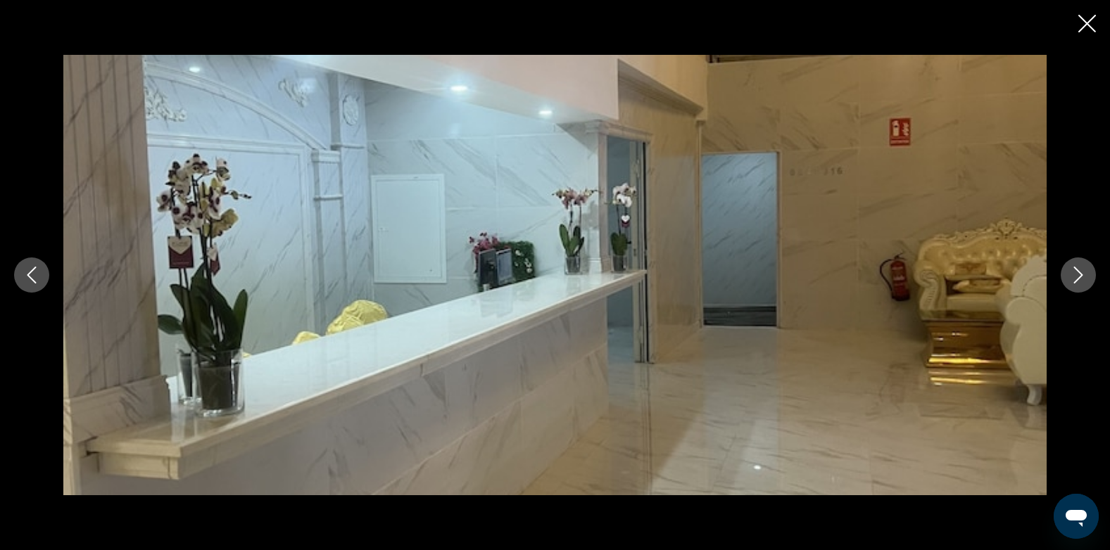
click at [1081, 273] on icon "Next image" at bounding box center [1078, 275] width 17 height 17
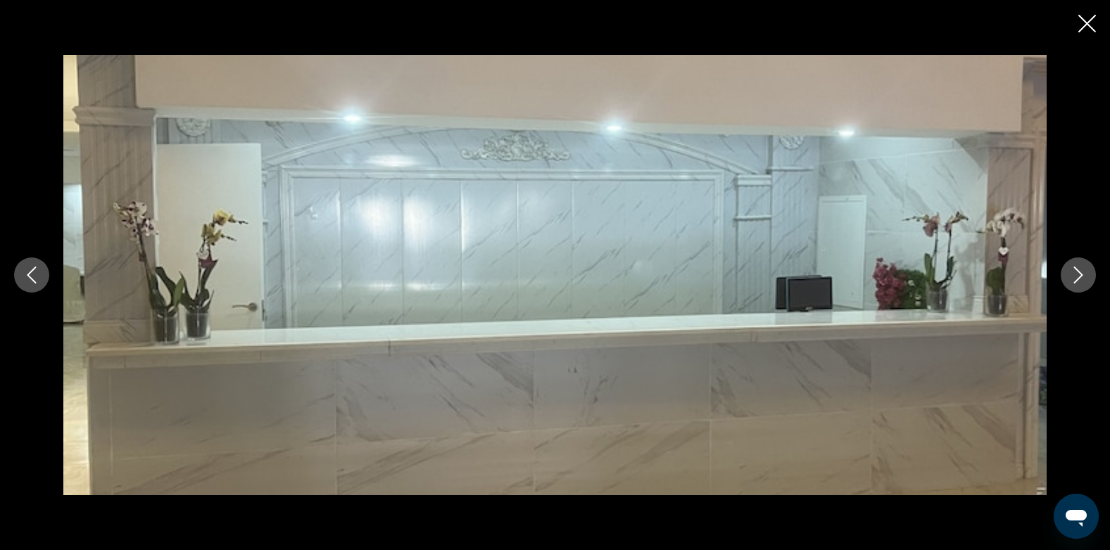
click at [1081, 273] on icon "Next image" at bounding box center [1078, 275] width 17 height 17
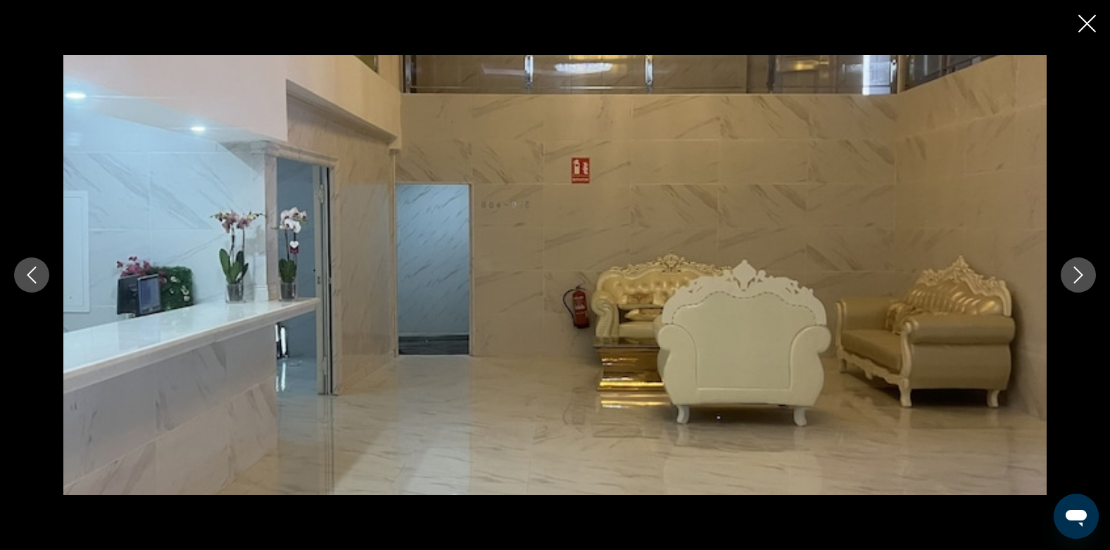
click at [1081, 273] on icon "Next image" at bounding box center [1078, 275] width 17 height 17
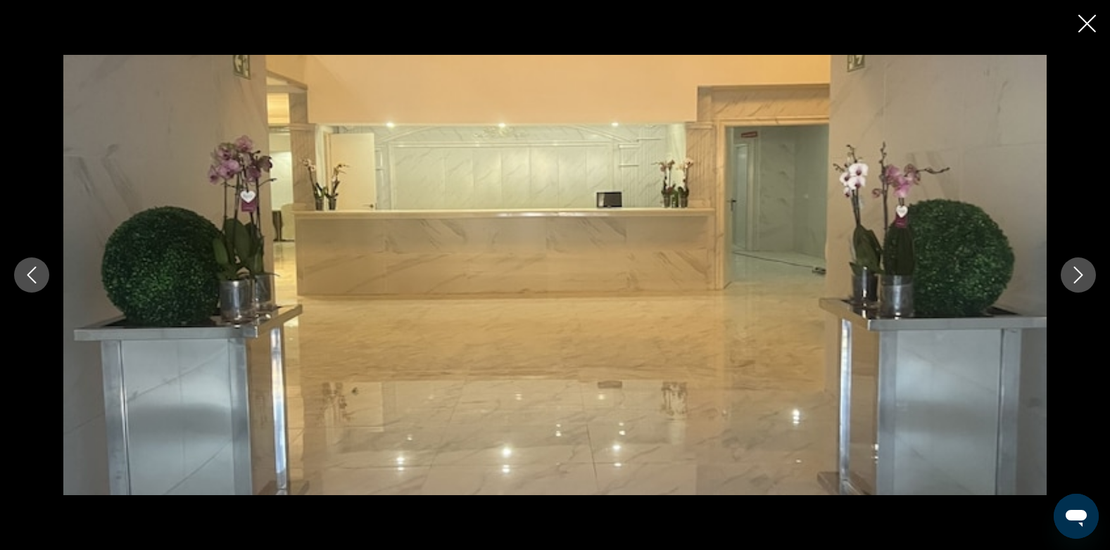
click at [1081, 273] on icon "Next image" at bounding box center [1078, 275] width 17 height 17
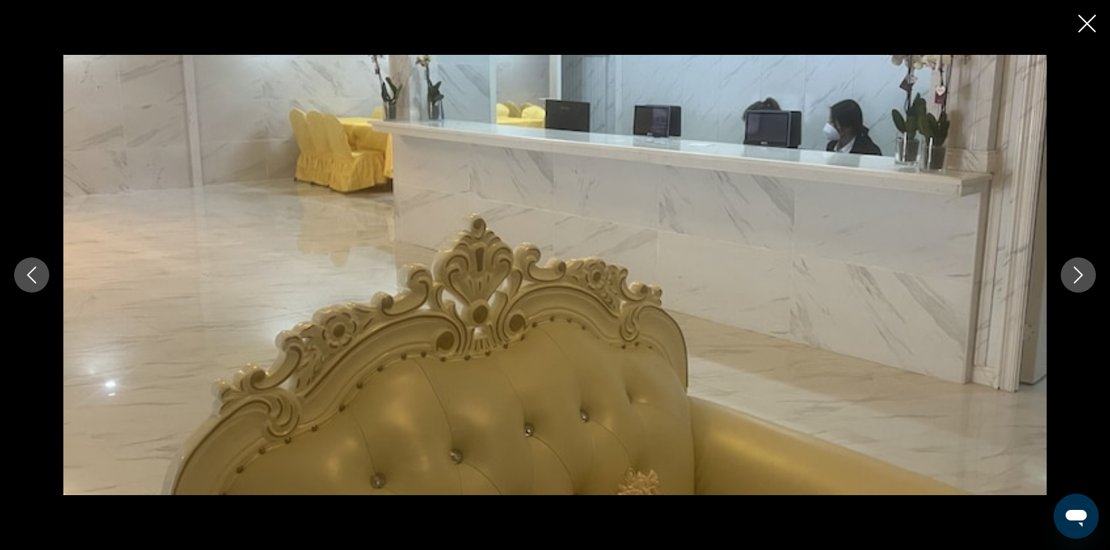
click at [1081, 273] on icon "Next image" at bounding box center [1078, 275] width 17 height 17
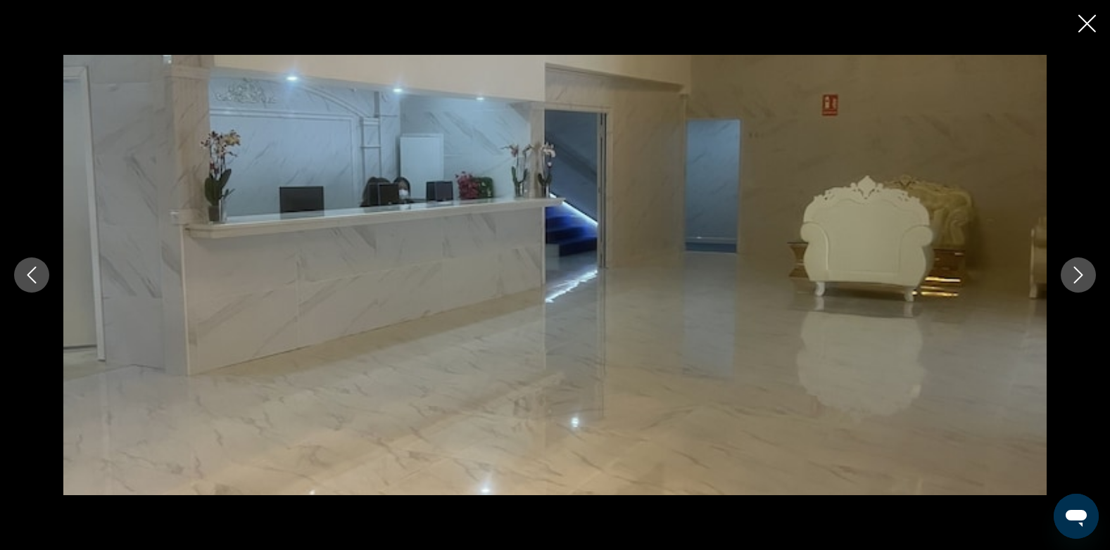
click at [1079, 273] on icon "Next image" at bounding box center [1078, 275] width 17 height 17
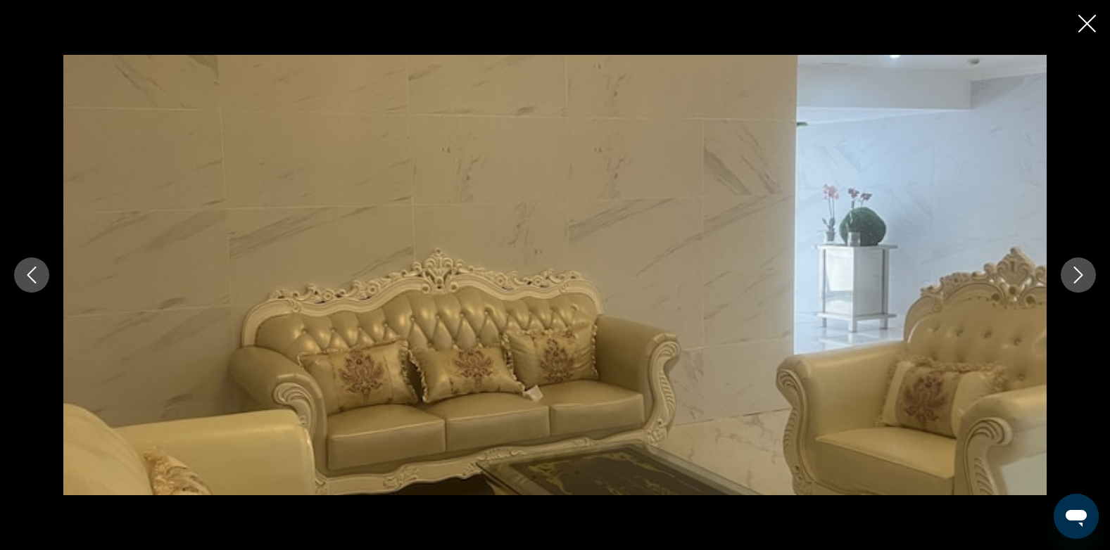
click at [1079, 273] on icon "Next image" at bounding box center [1078, 275] width 17 height 17
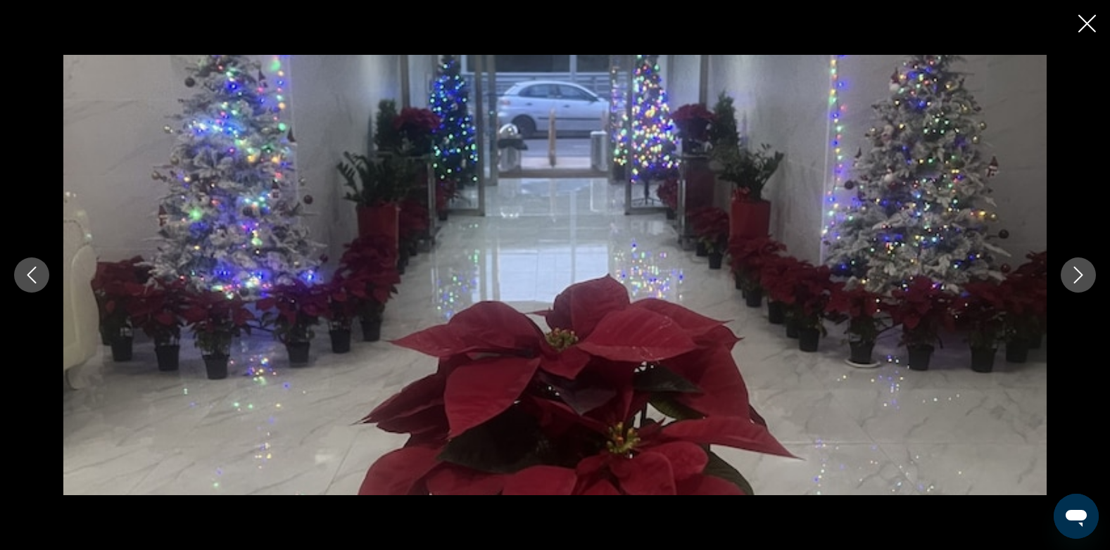
click at [1079, 273] on icon "Next image" at bounding box center [1078, 275] width 17 height 17
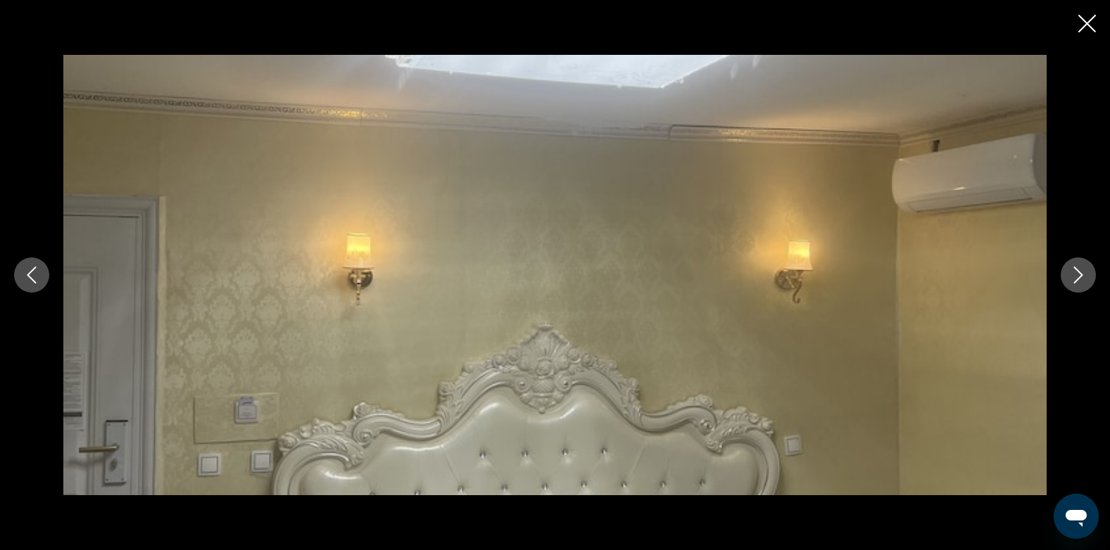
click at [1079, 273] on icon "Next image" at bounding box center [1078, 275] width 17 height 17
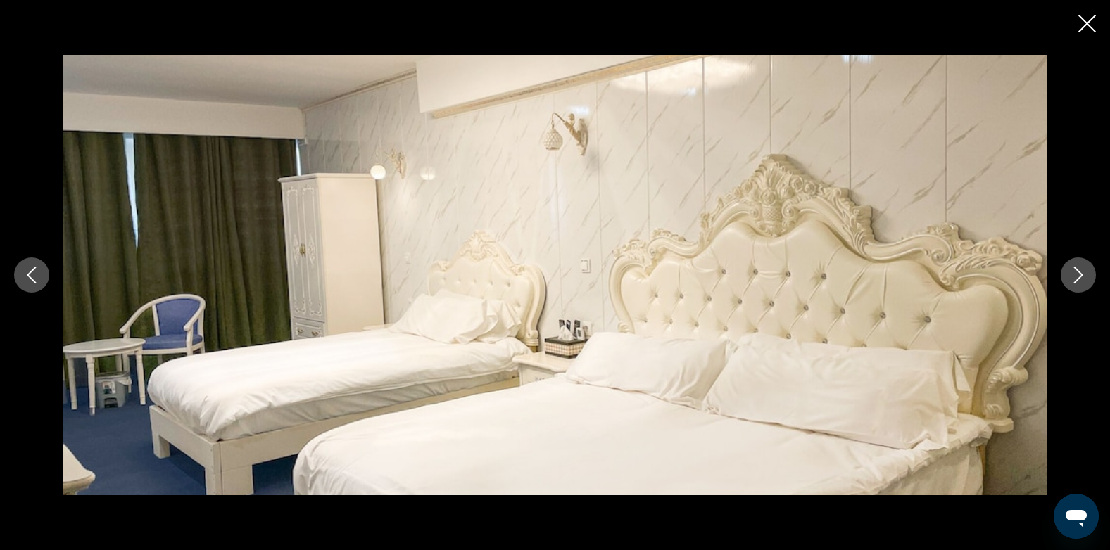
click at [1079, 273] on icon "Next image" at bounding box center [1078, 275] width 17 height 17
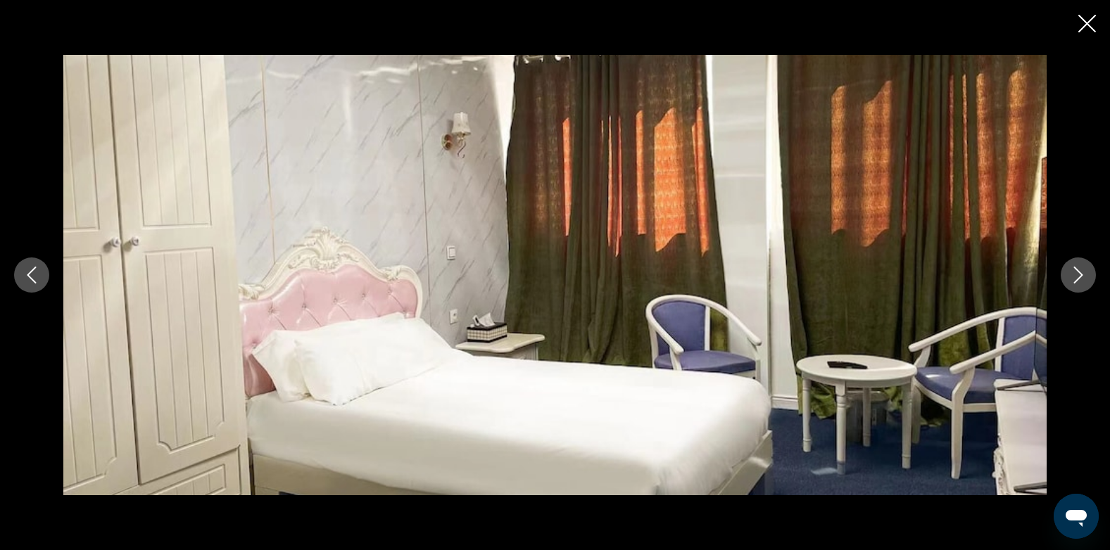
click at [1079, 273] on icon "Next image" at bounding box center [1078, 275] width 17 height 17
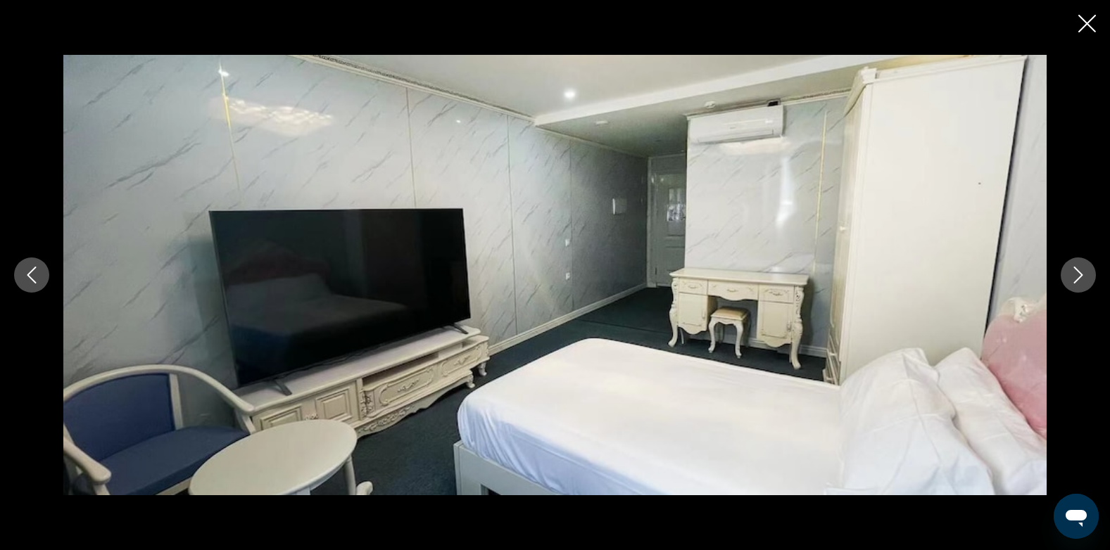
click at [1079, 273] on icon "Next image" at bounding box center [1078, 275] width 17 height 17
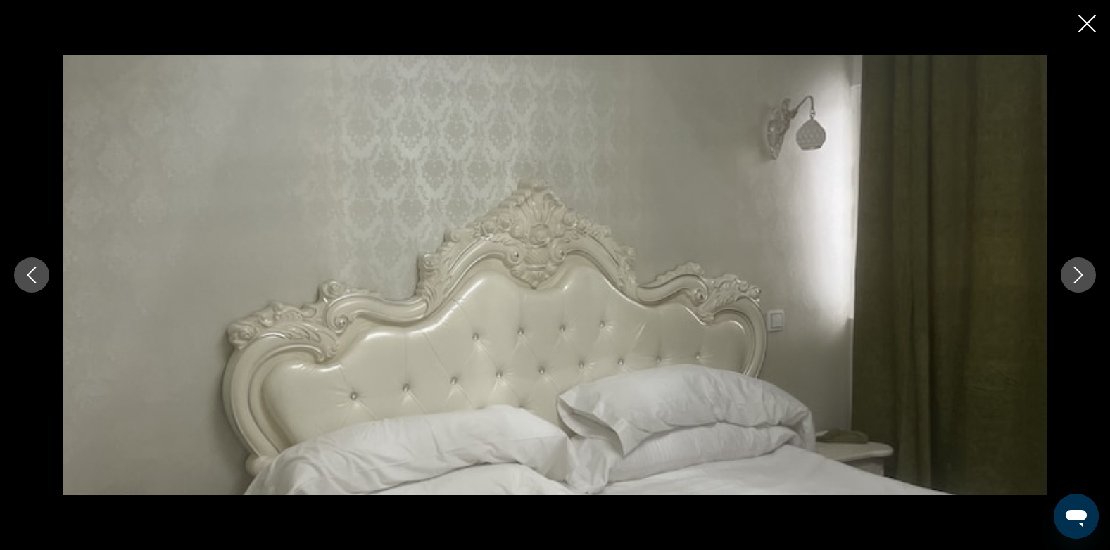
click at [1079, 273] on icon "Next image" at bounding box center [1078, 275] width 17 height 17
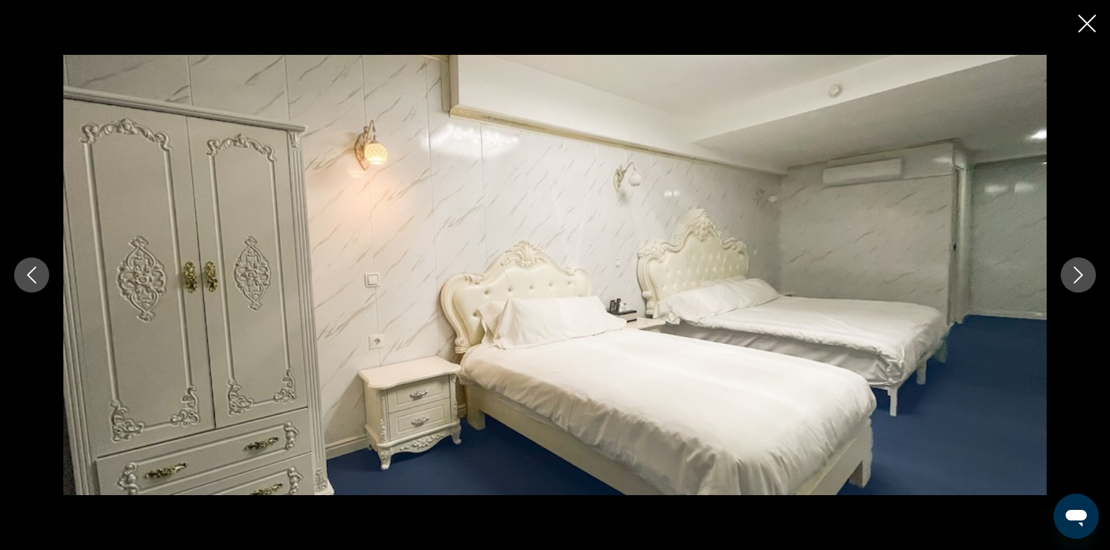
click at [1079, 273] on icon "Next image" at bounding box center [1078, 275] width 17 height 17
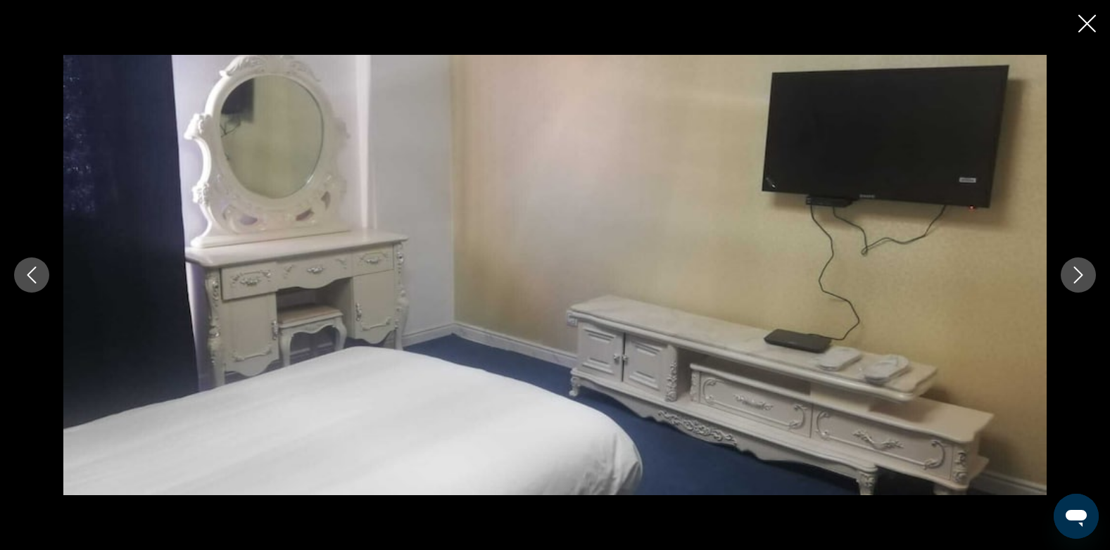
click at [1079, 273] on icon "Next image" at bounding box center [1078, 275] width 17 height 17
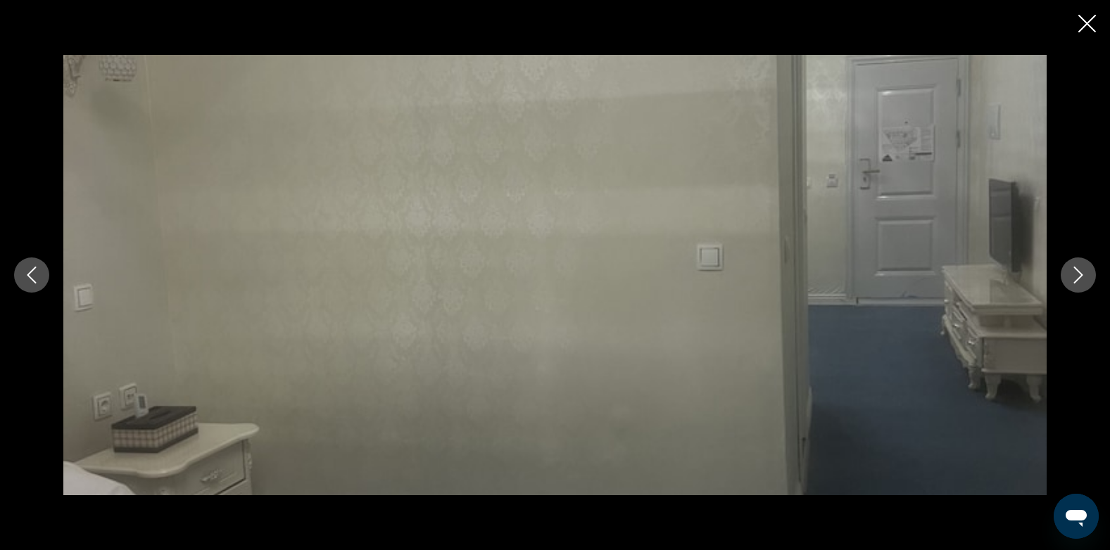
click at [1079, 273] on icon "Next image" at bounding box center [1078, 275] width 17 height 17
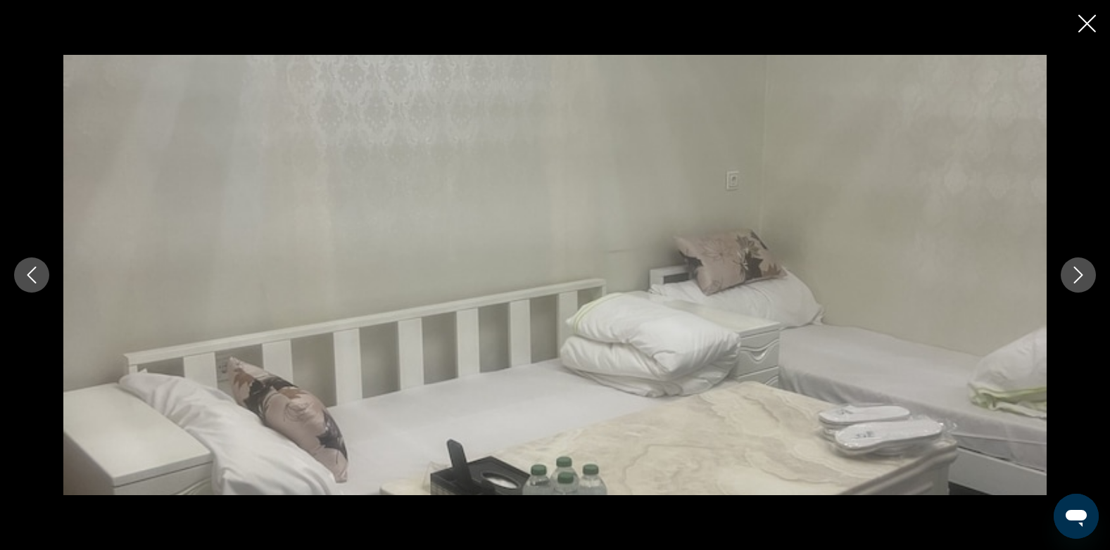
click at [1079, 273] on icon "Next image" at bounding box center [1078, 275] width 17 height 17
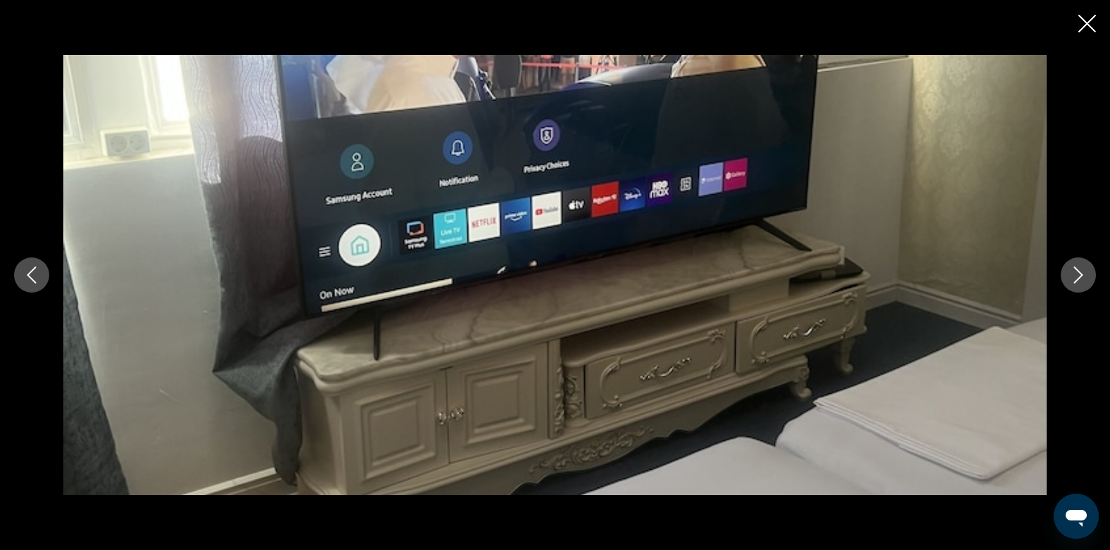
click at [1079, 273] on icon "Next image" at bounding box center [1078, 275] width 17 height 17
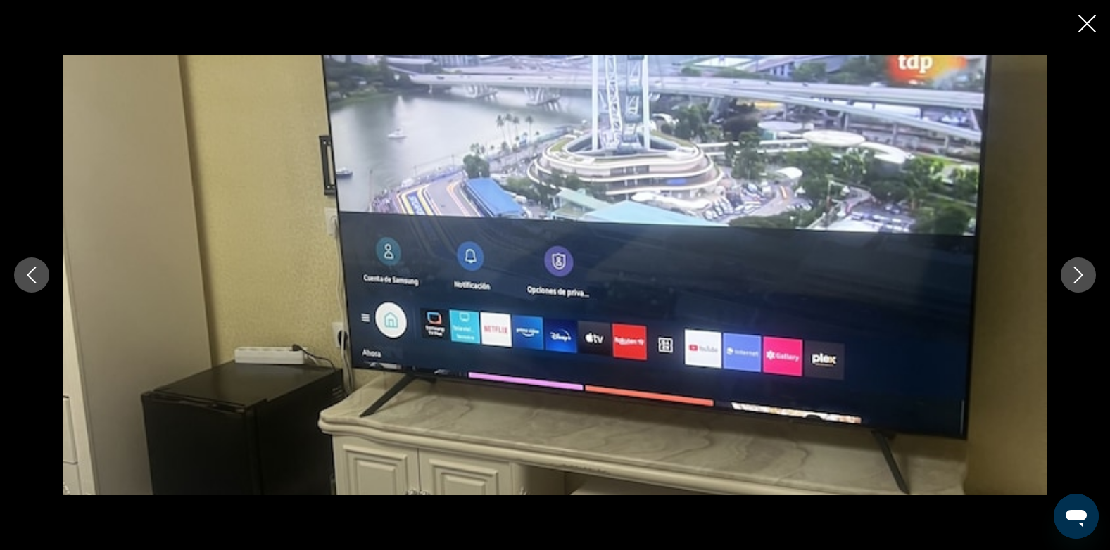
click at [1079, 273] on icon "Next image" at bounding box center [1078, 275] width 17 height 17
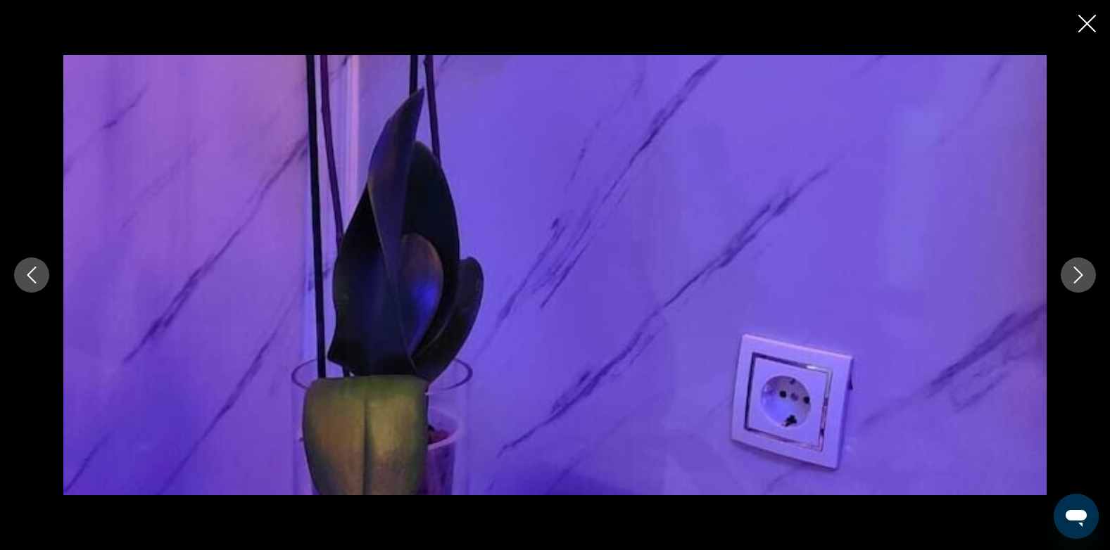
click at [1079, 273] on icon "Next image" at bounding box center [1078, 275] width 17 height 17
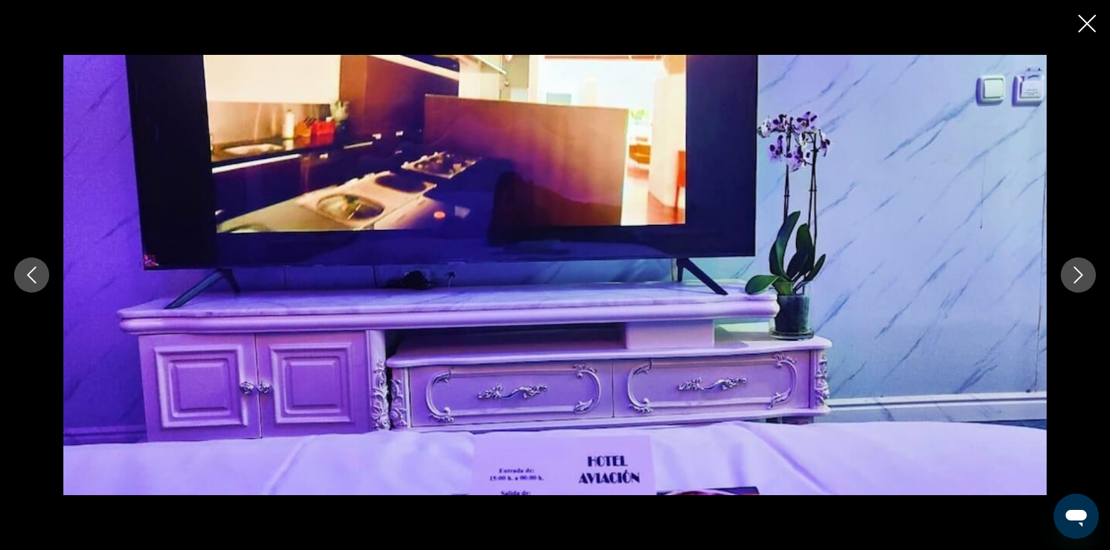
click at [1079, 273] on icon "Next image" at bounding box center [1078, 275] width 17 height 17
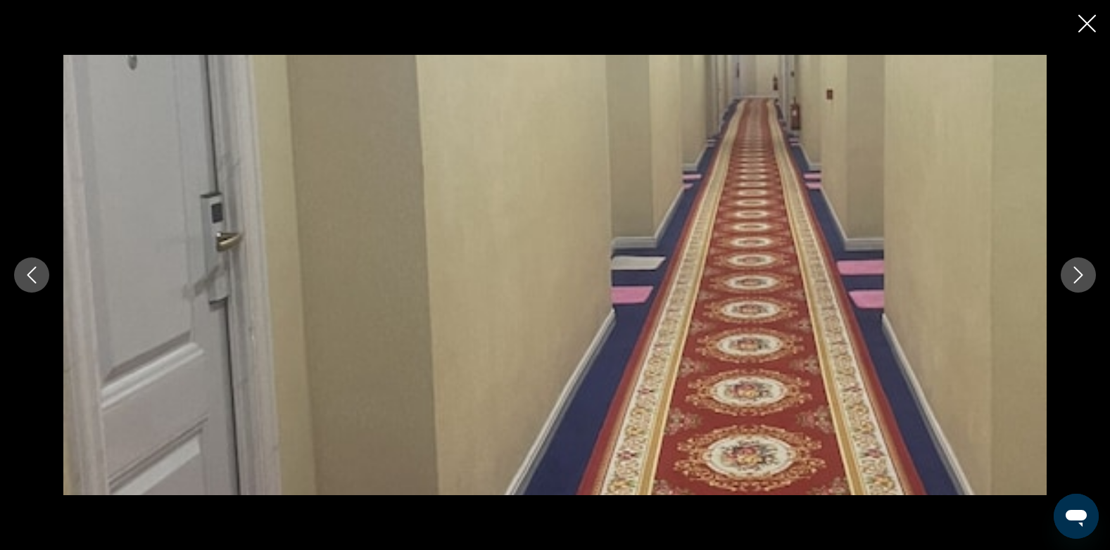
click at [1079, 273] on icon "Next image" at bounding box center [1078, 275] width 17 height 17
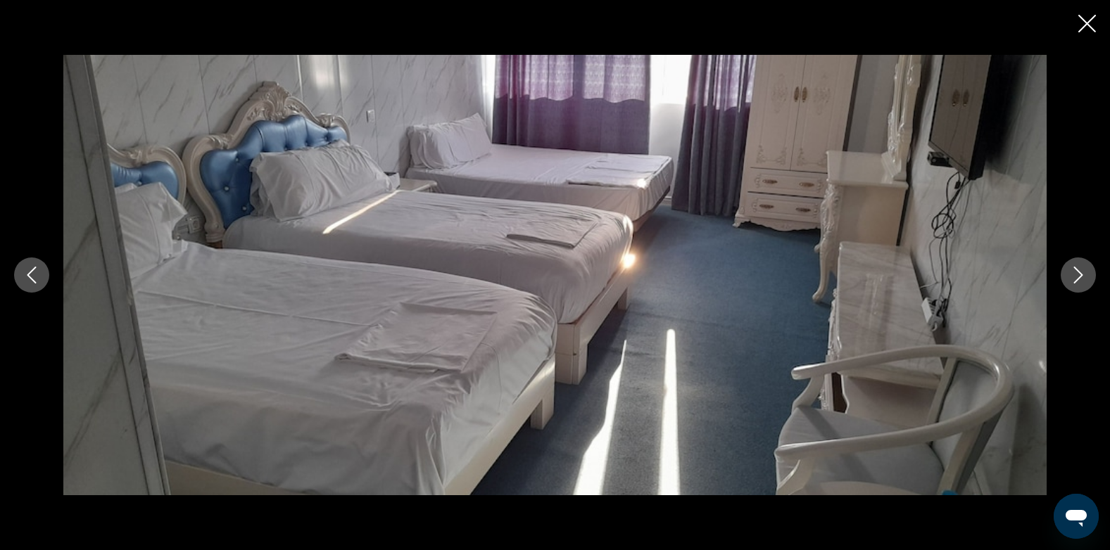
click at [1079, 273] on icon "Next image" at bounding box center [1078, 275] width 17 height 17
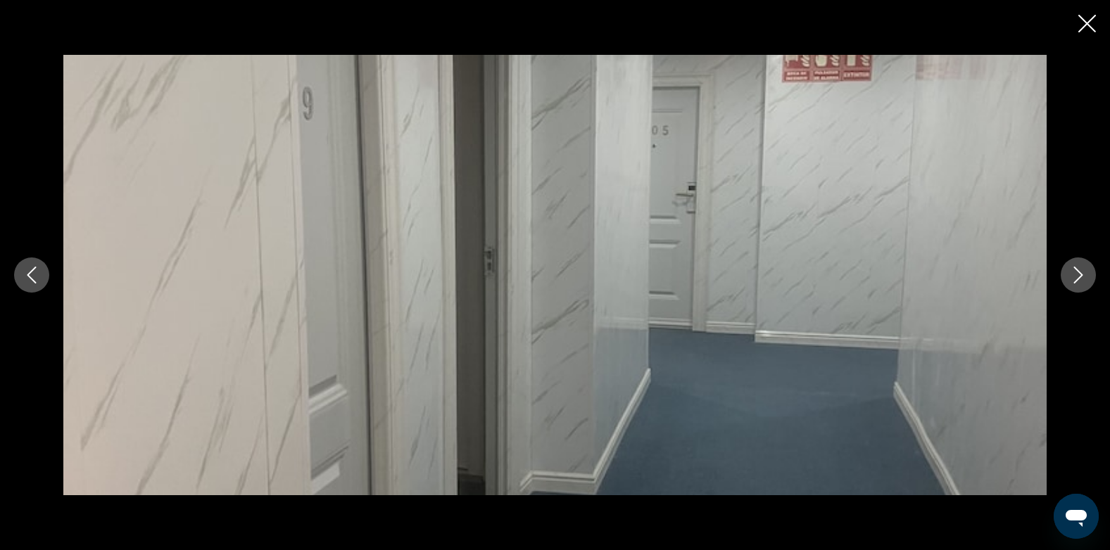
click at [1079, 273] on icon "Next image" at bounding box center [1078, 275] width 17 height 17
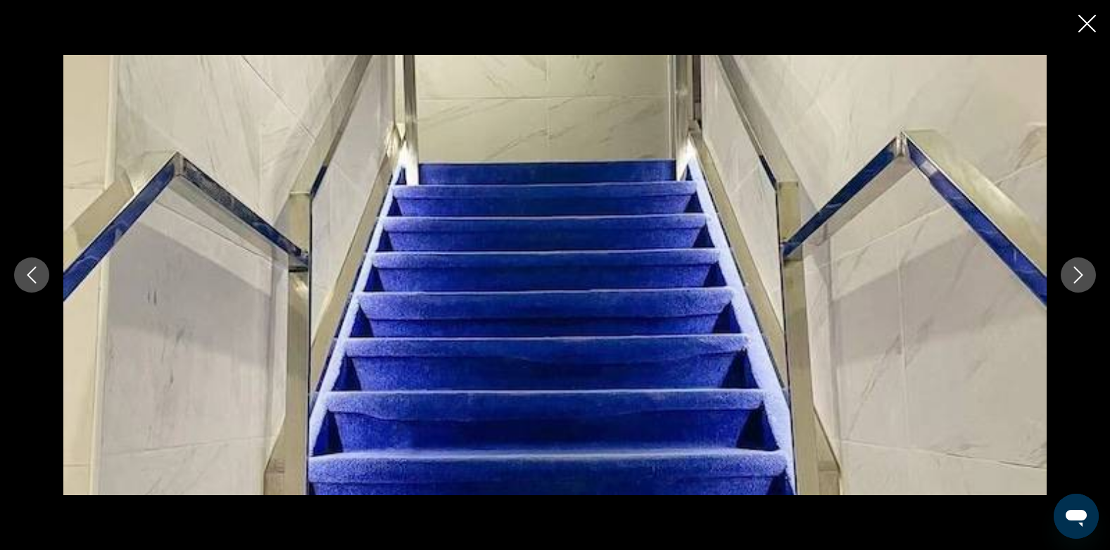
click at [1079, 273] on icon "Next image" at bounding box center [1078, 275] width 17 height 17
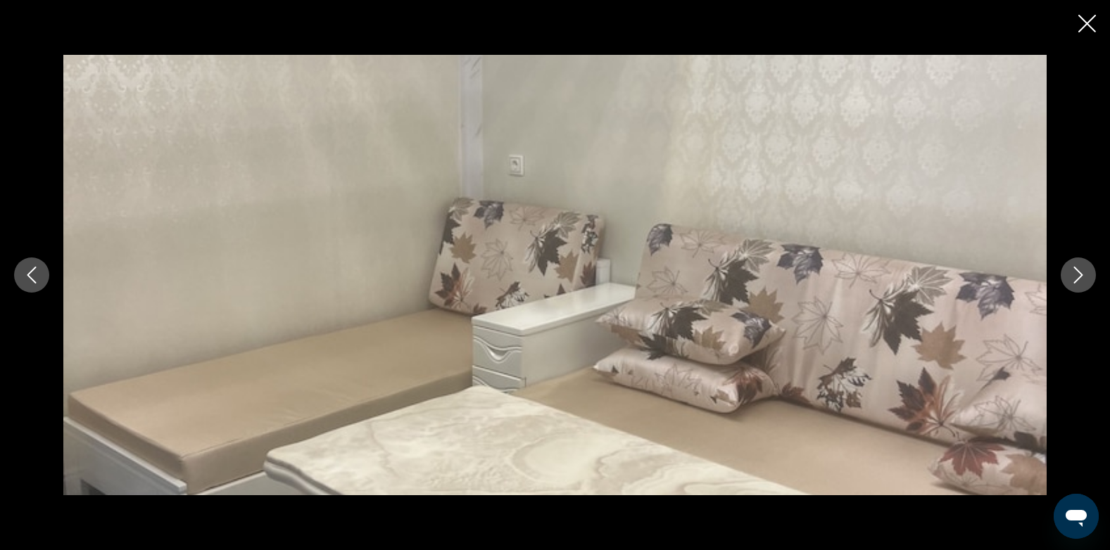
click at [1079, 273] on icon "Next image" at bounding box center [1078, 275] width 17 height 17
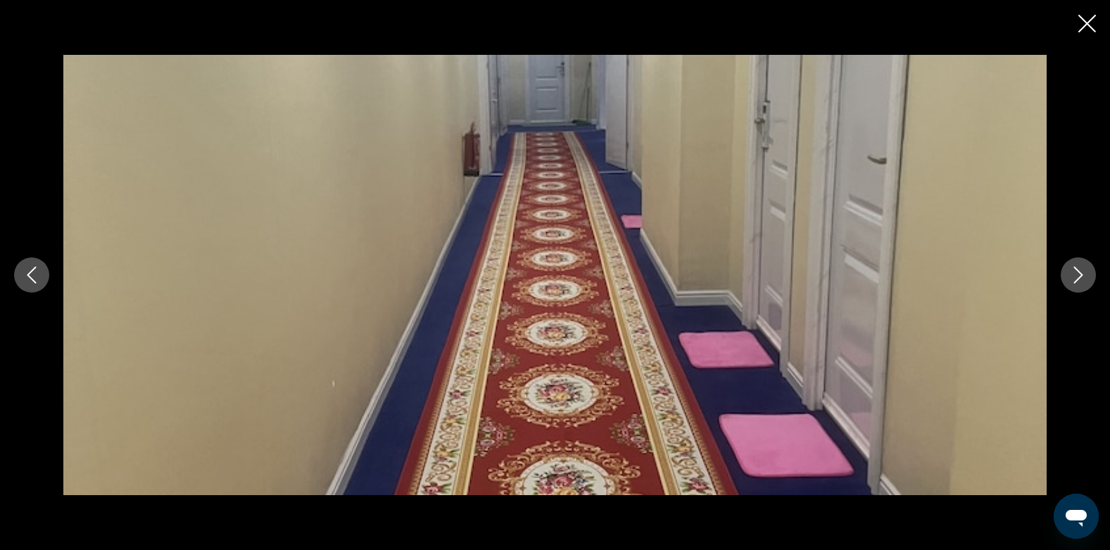
click at [1079, 273] on icon "Next image" at bounding box center [1078, 275] width 17 height 17
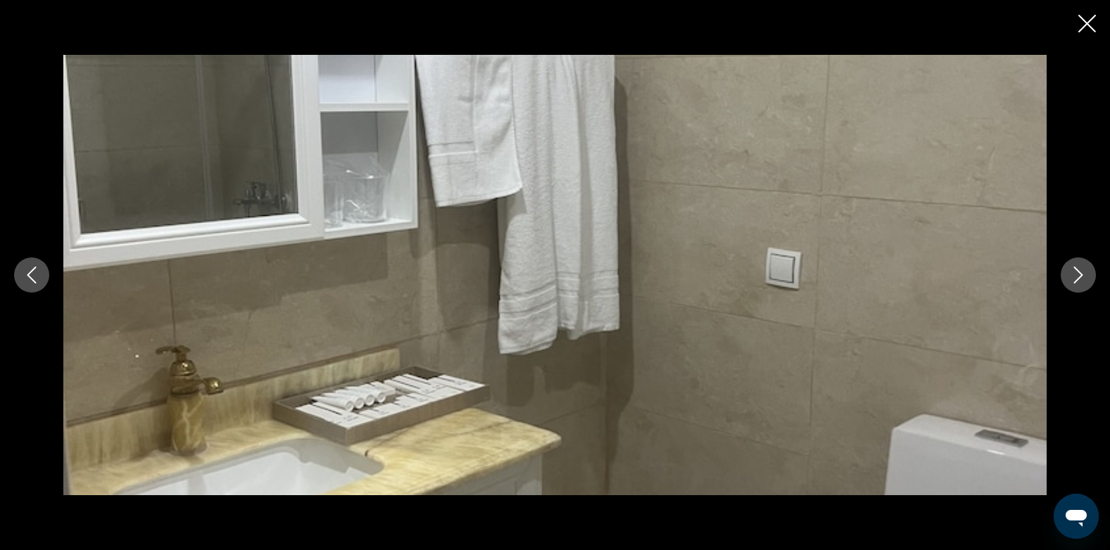
click at [1079, 273] on icon "Next image" at bounding box center [1078, 275] width 17 height 17
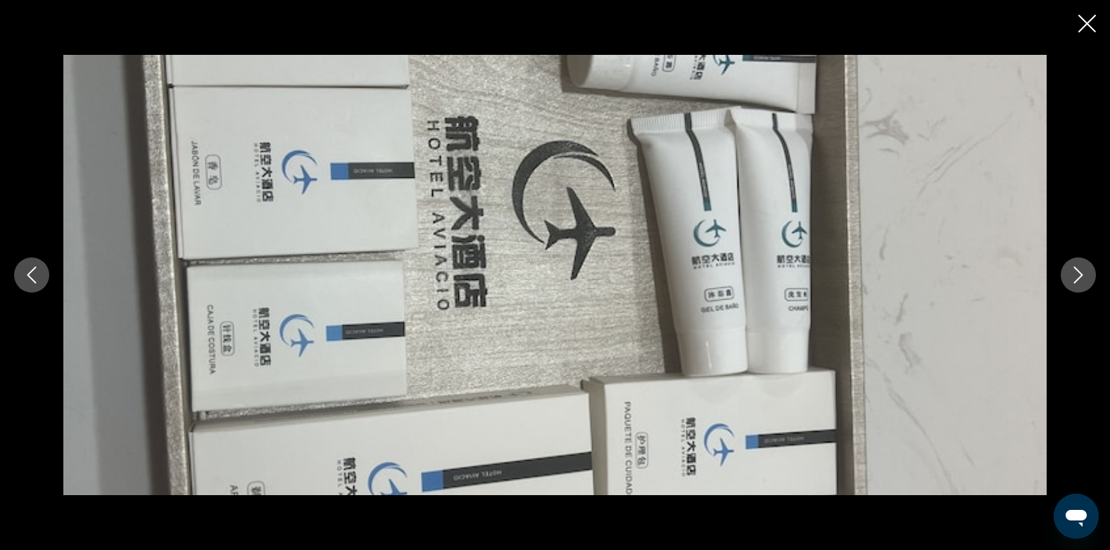
click at [1079, 273] on icon "Next image" at bounding box center [1078, 275] width 17 height 17
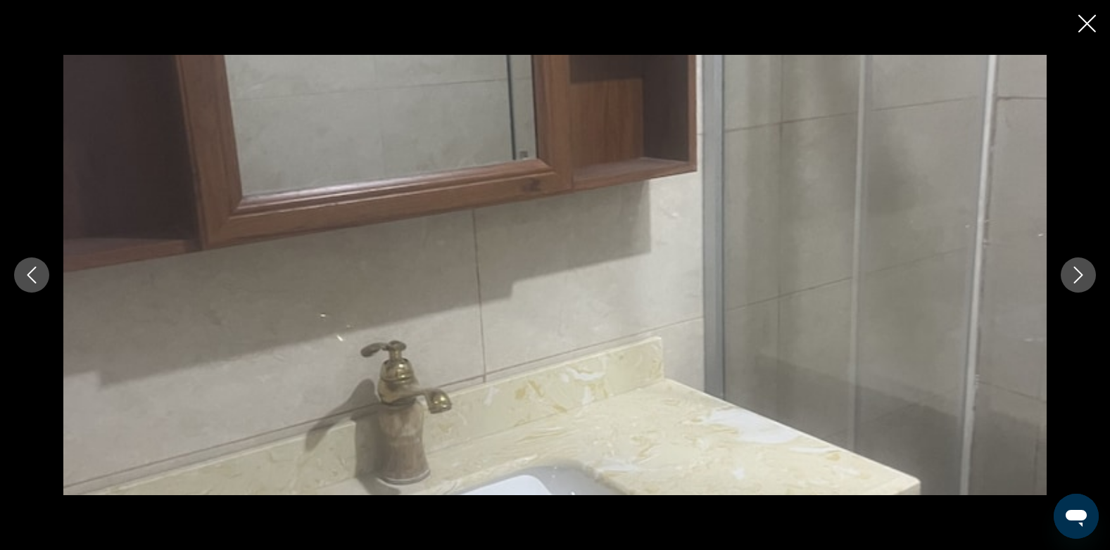
click at [1079, 273] on icon "Next image" at bounding box center [1078, 275] width 17 height 17
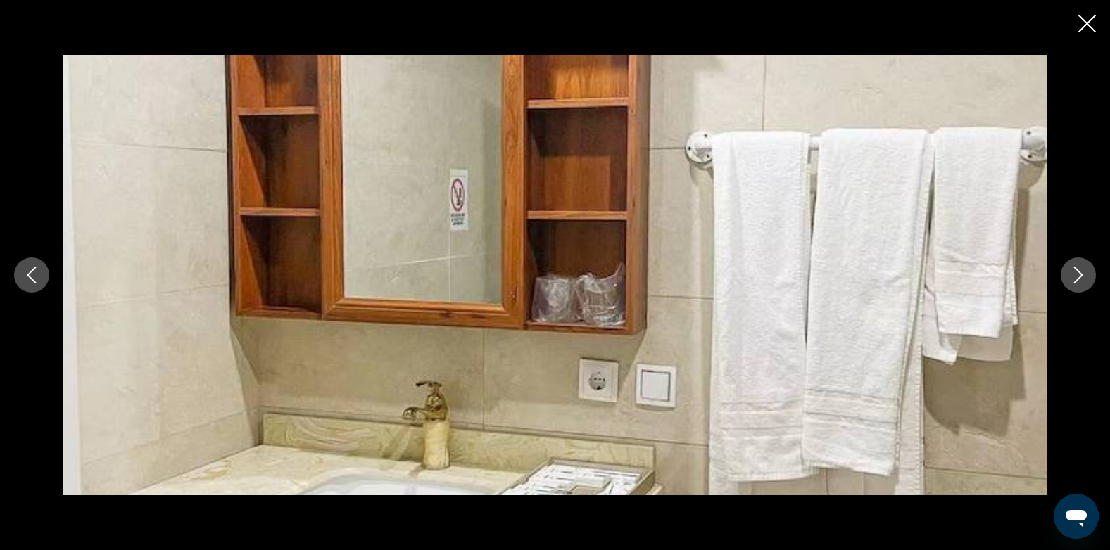
click at [1079, 273] on icon "Next image" at bounding box center [1078, 275] width 17 height 17
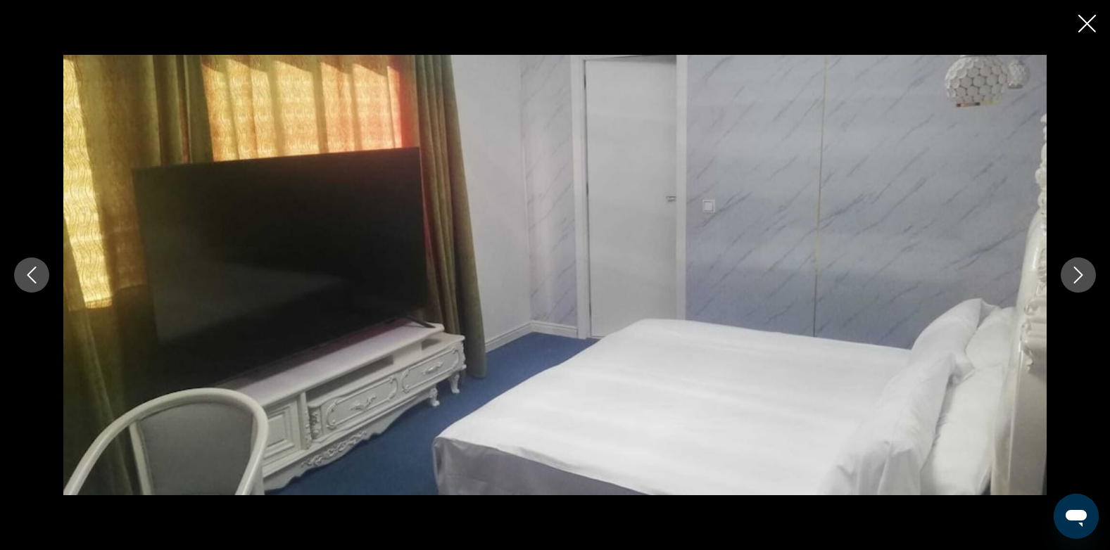
click at [1079, 273] on icon "Next image" at bounding box center [1078, 275] width 17 height 17
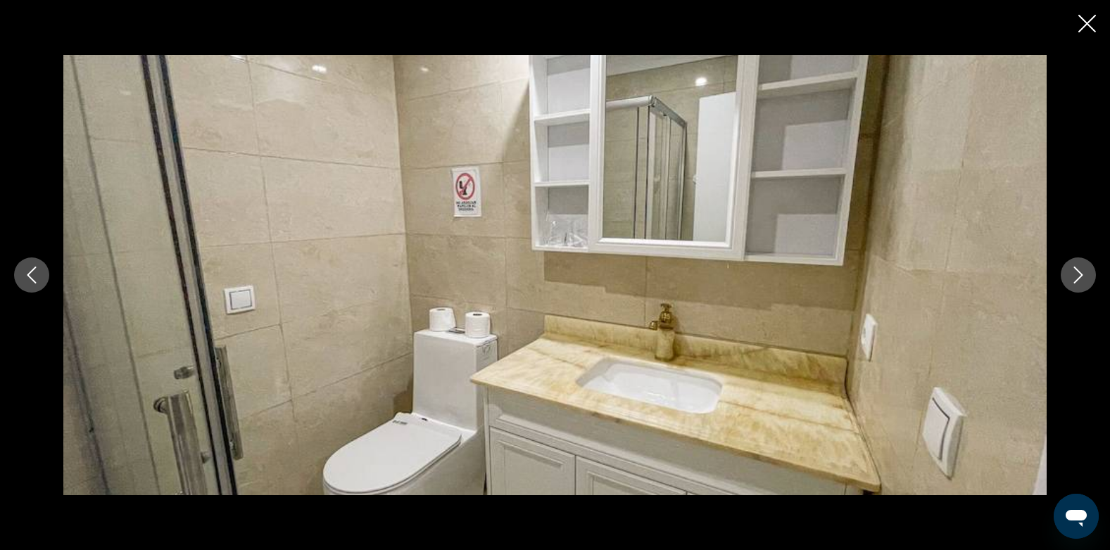
click at [1079, 273] on icon "Next image" at bounding box center [1078, 275] width 17 height 17
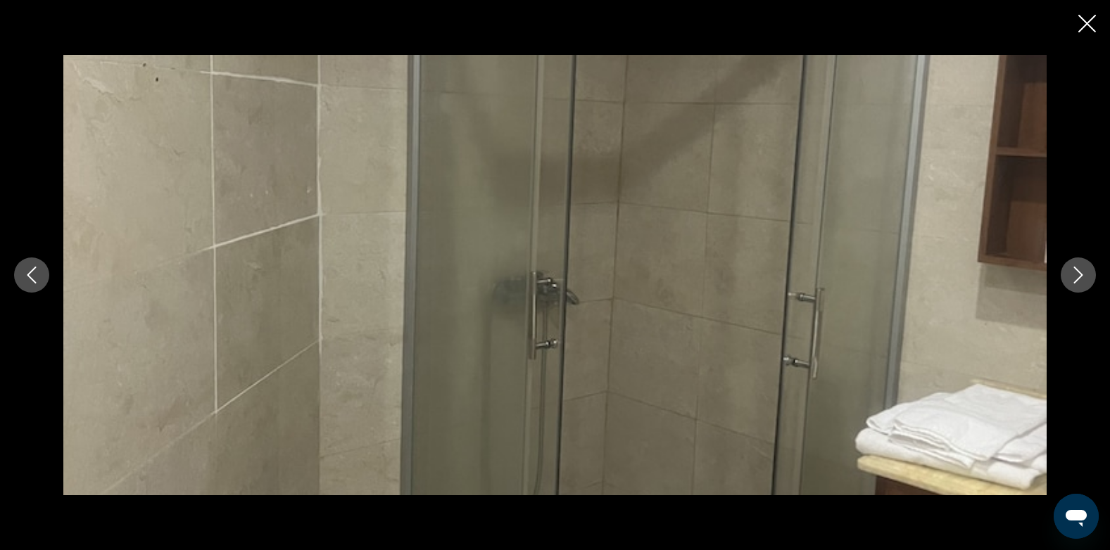
click at [1079, 273] on icon "Next image" at bounding box center [1078, 275] width 17 height 17
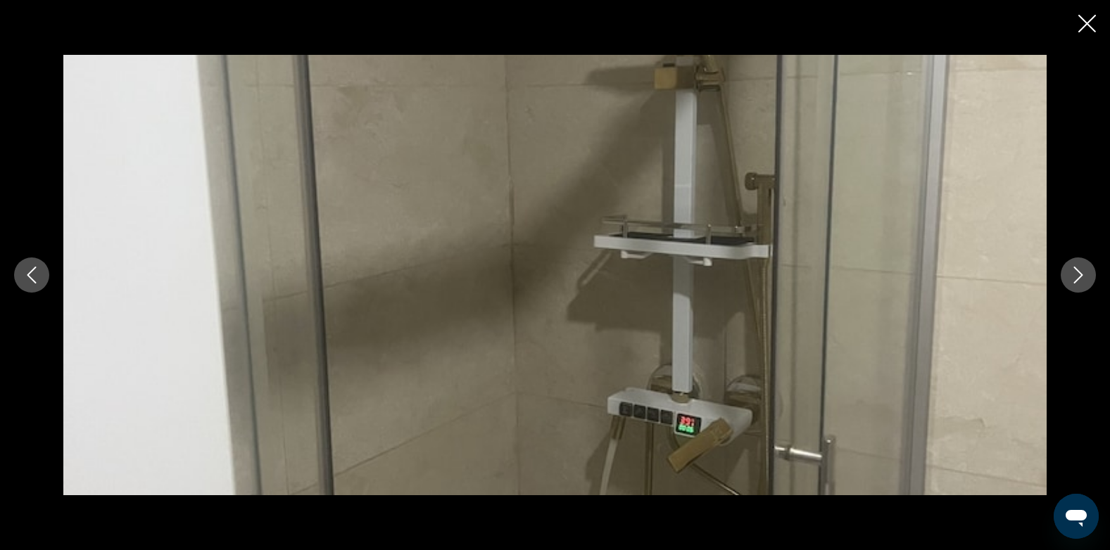
click at [1079, 273] on icon "Next image" at bounding box center [1078, 275] width 17 height 17
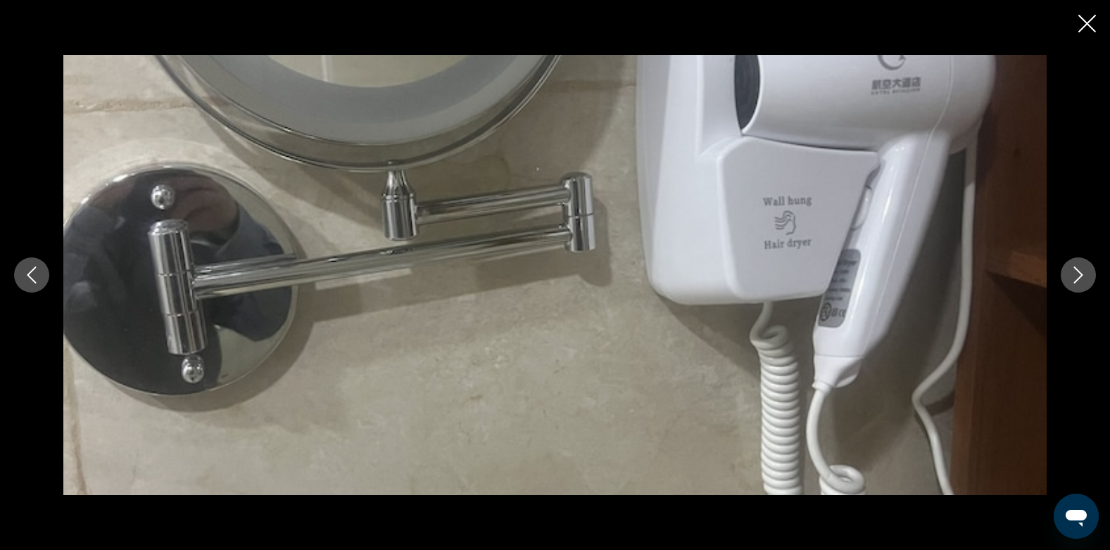
click at [1079, 273] on icon "Next image" at bounding box center [1078, 275] width 17 height 17
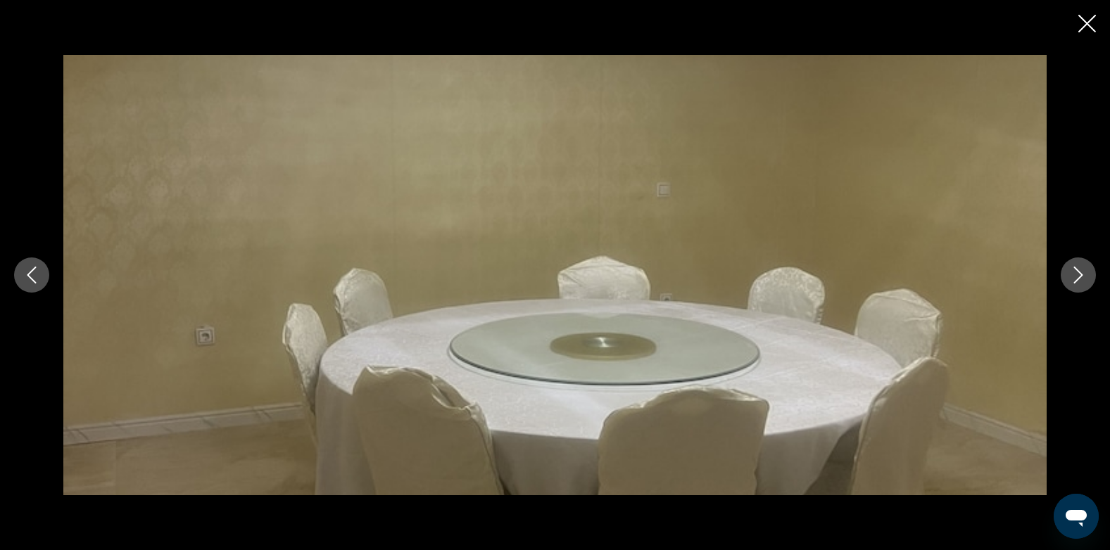
click at [1079, 273] on icon "Next image" at bounding box center [1078, 275] width 17 height 17
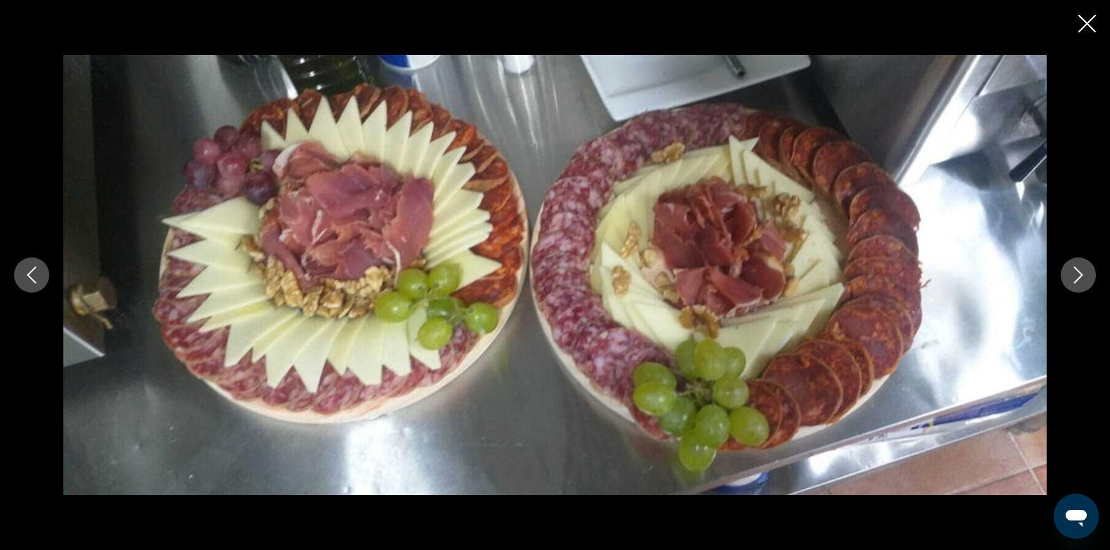
click at [1079, 273] on icon "Next image" at bounding box center [1078, 275] width 17 height 17
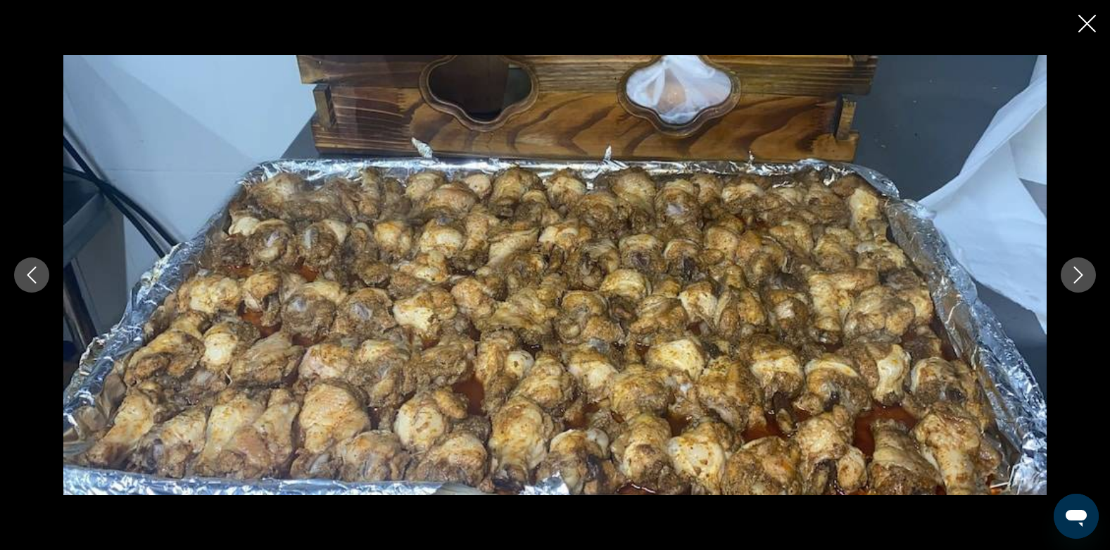
click at [1079, 273] on icon "Next image" at bounding box center [1078, 275] width 17 height 17
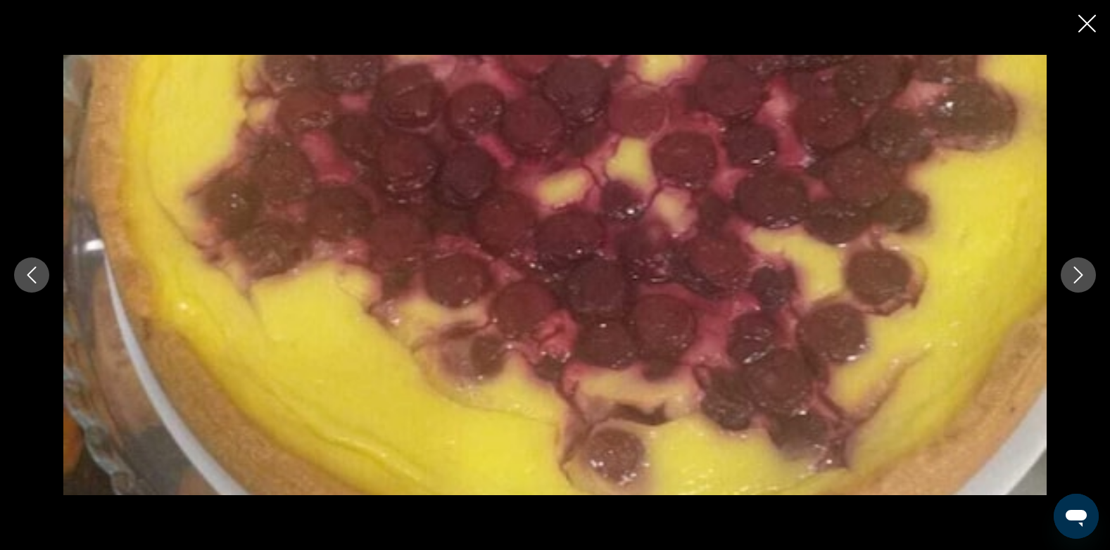
click at [1080, 273] on icon "Next image" at bounding box center [1078, 275] width 17 height 17
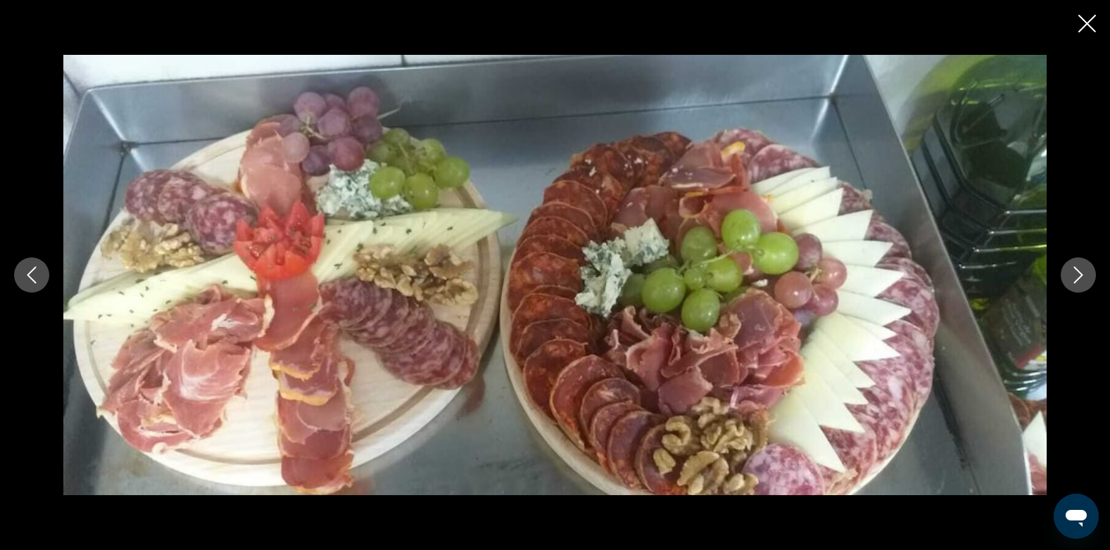
click at [1080, 273] on icon "Next image" at bounding box center [1078, 275] width 9 height 17
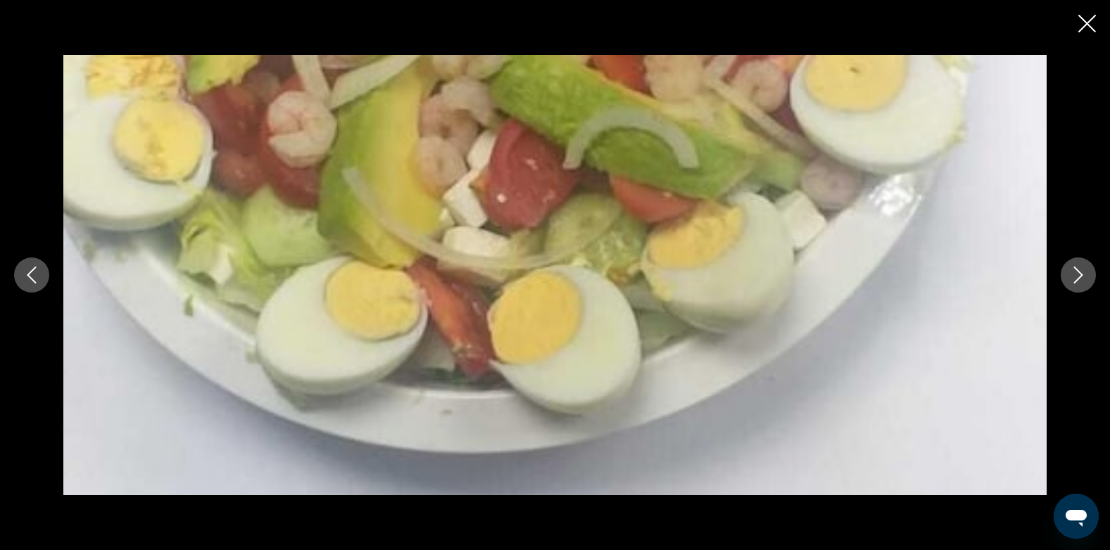
click at [1080, 273] on icon "Next image" at bounding box center [1078, 275] width 9 height 17
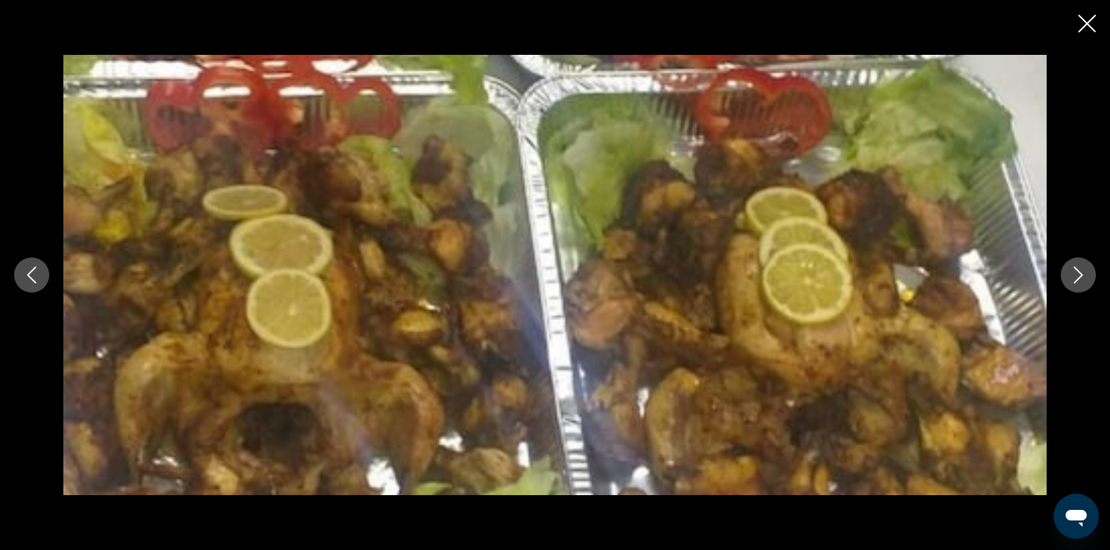
click at [1078, 24] on icon "Close slideshow" at bounding box center [1087, 24] width 18 height 18
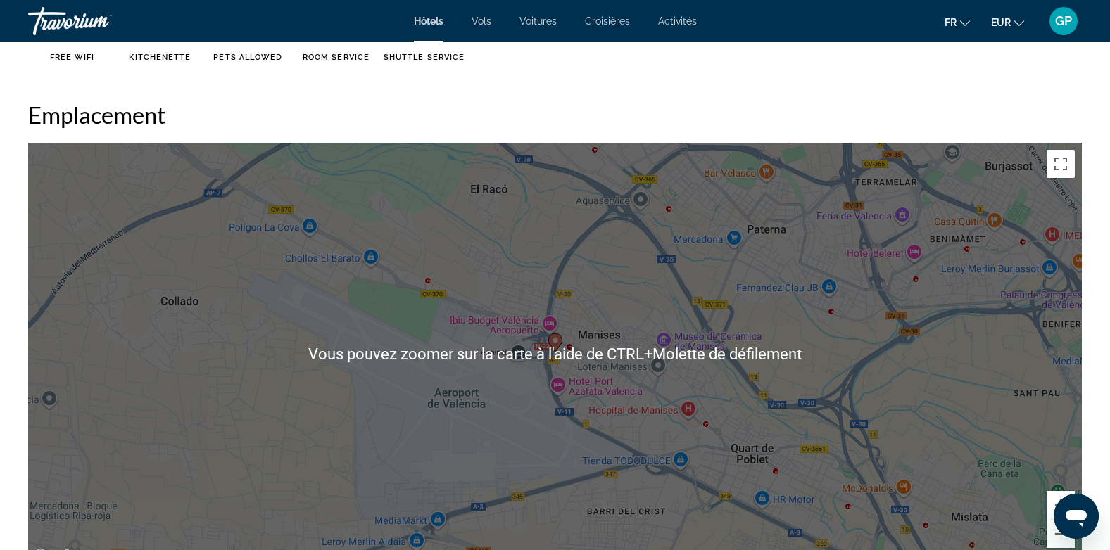
scroll to position [1726, 0]
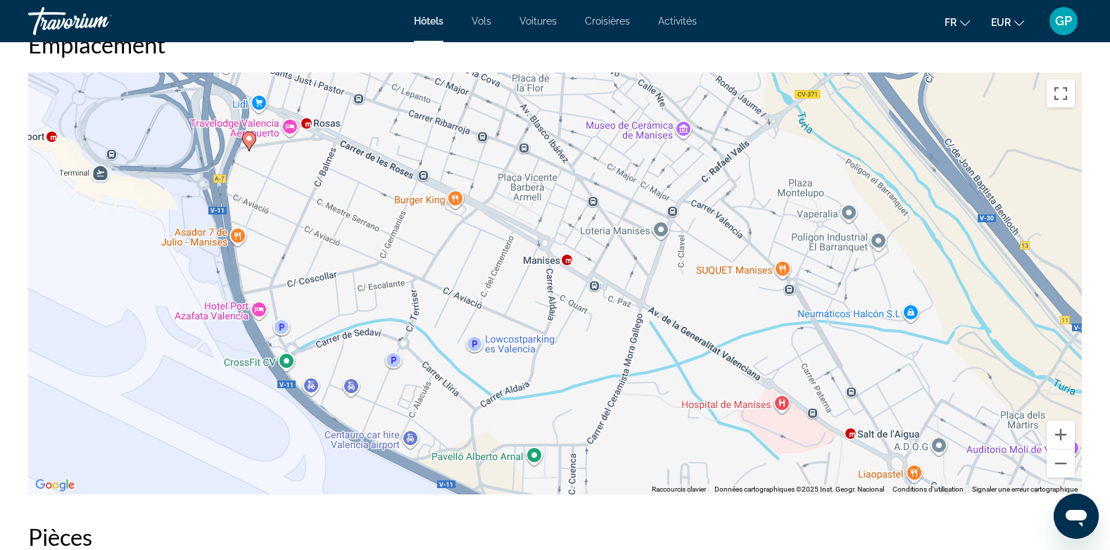
click at [224, 235] on div "Pour activer le glissement avec le clavier, appuyez sur Alt+Entrée. Une fois ce…" at bounding box center [555, 283] width 1054 height 422
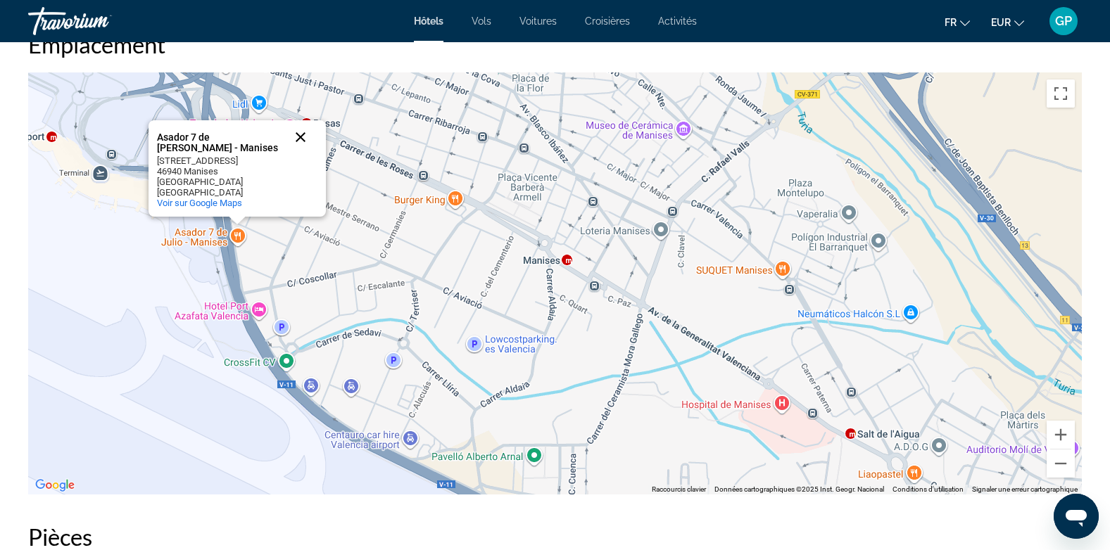
click at [299, 134] on button "Fermer" at bounding box center [301, 137] width 34 height 34
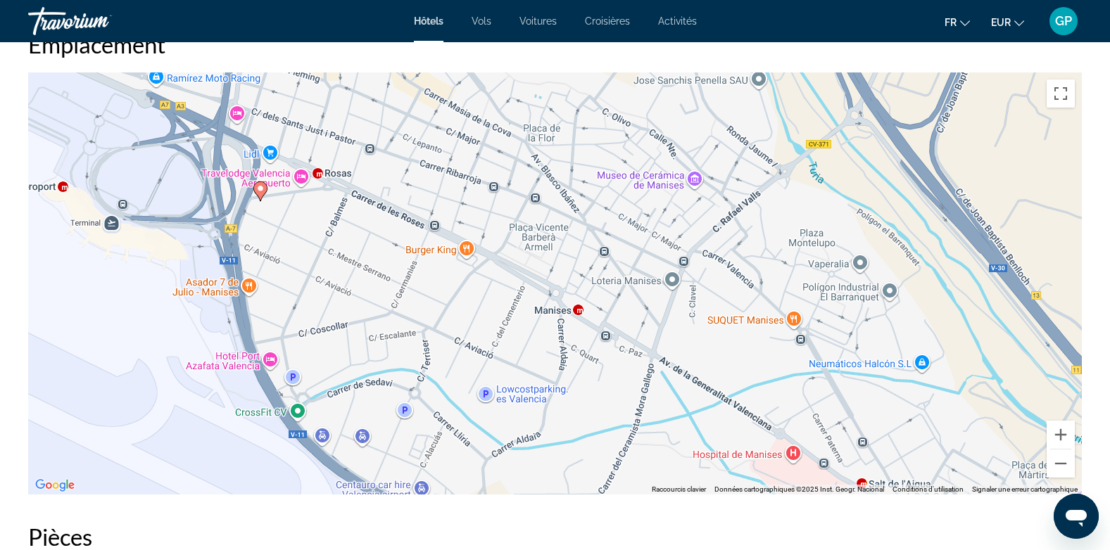
drag, startPoint x: 348, startPoint y: 190, endPoint x: 360, endPoint y: 242, distance: 53.3
click at [360, 242] on div "Pour activer le glissement avec le clavier, appuyez sur Alt+Entrée. Une fois ce…" at bounding box center [555, 283] width 1054 height 422
